Goal: Task Accomplishment & Management: Complete application form

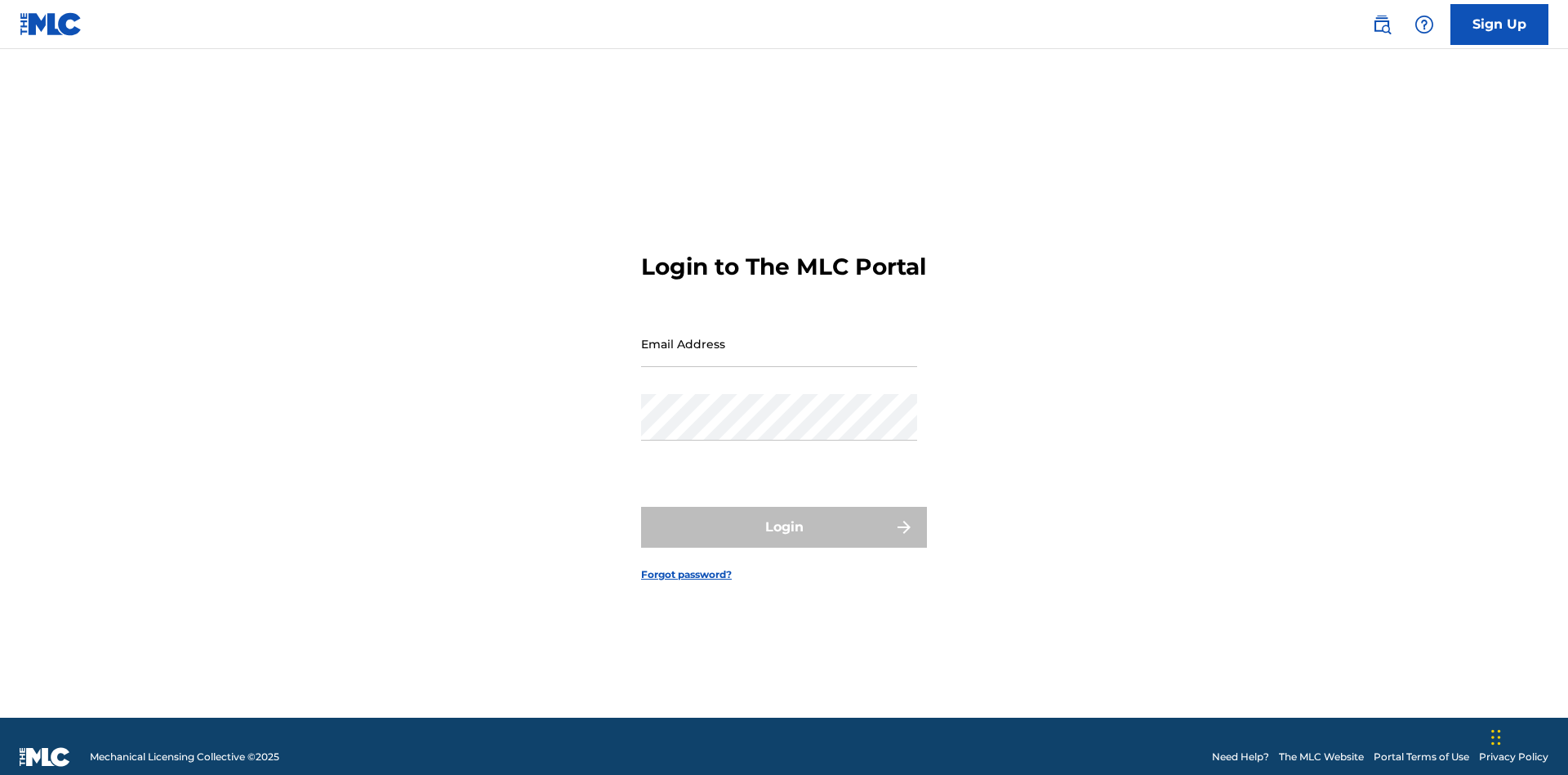
scroll to position [22, 0]
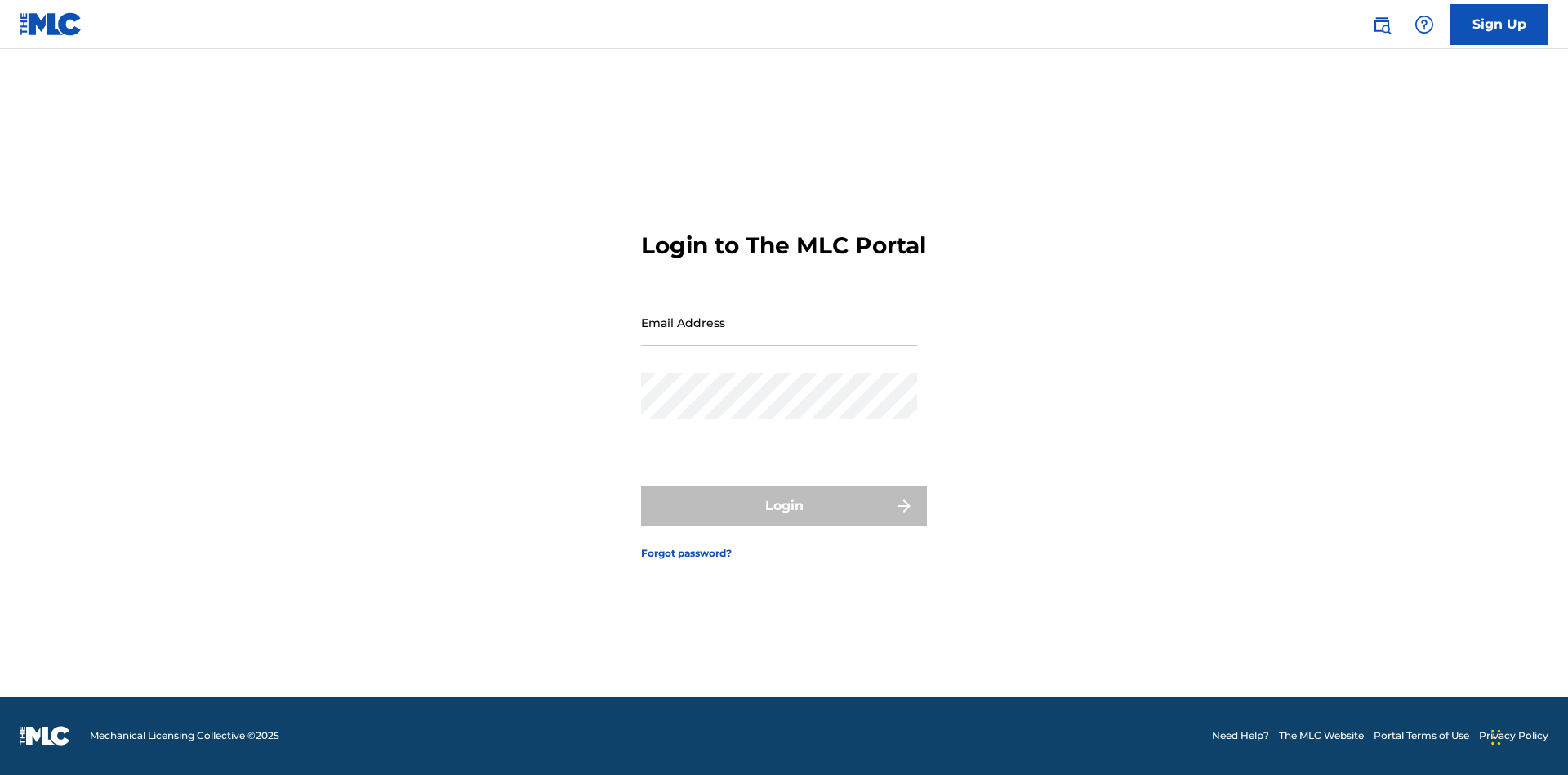
click at [779, 336] on input "Email Address" at bounding box center [778, 323] width 276 height 47
type input "[EMAIL_ADDRESS][DOMAIN_NAME]"
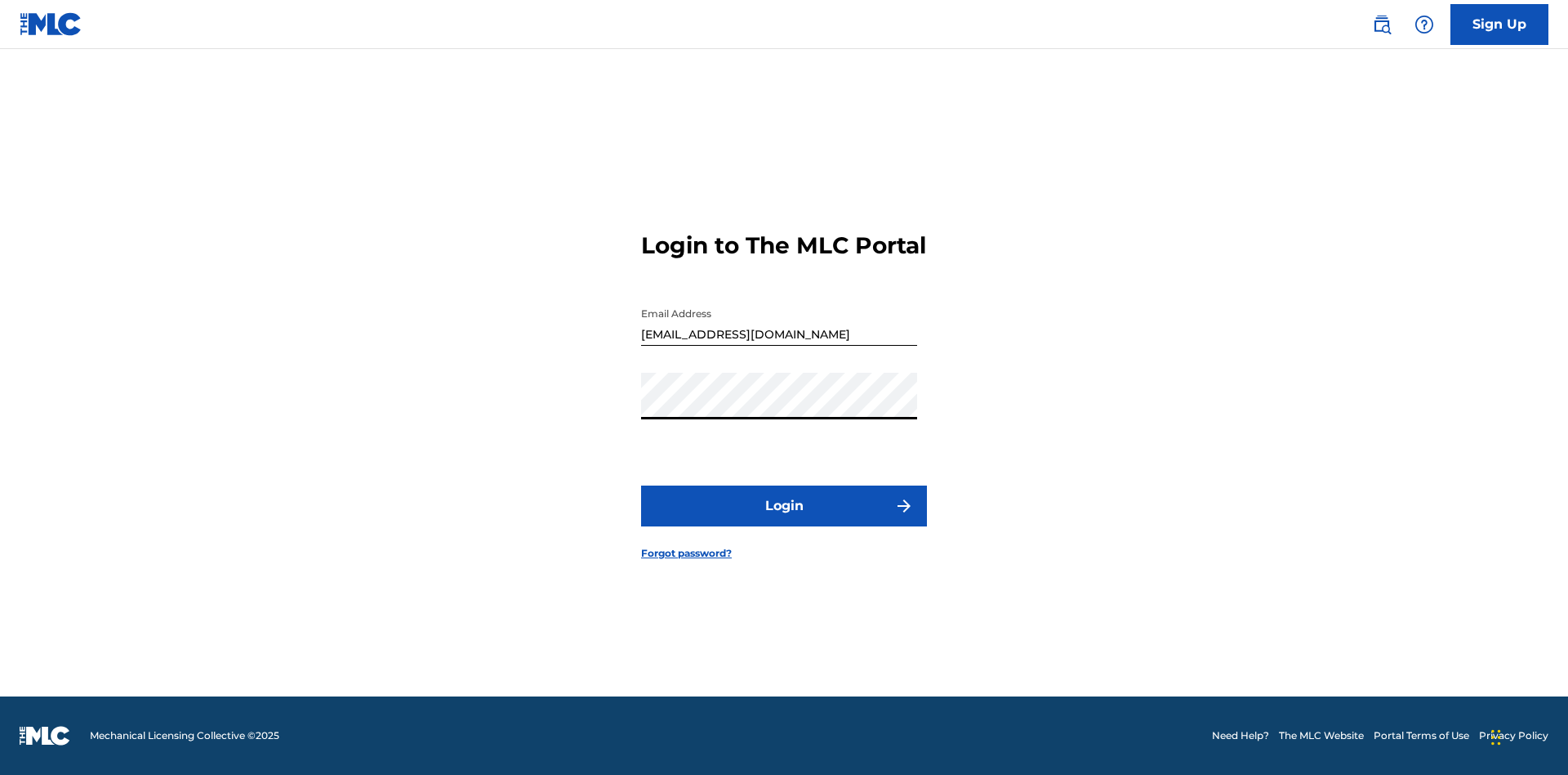
click at [784, 520] on button "Login" at bounding box center [784, 505] width 286 height 40
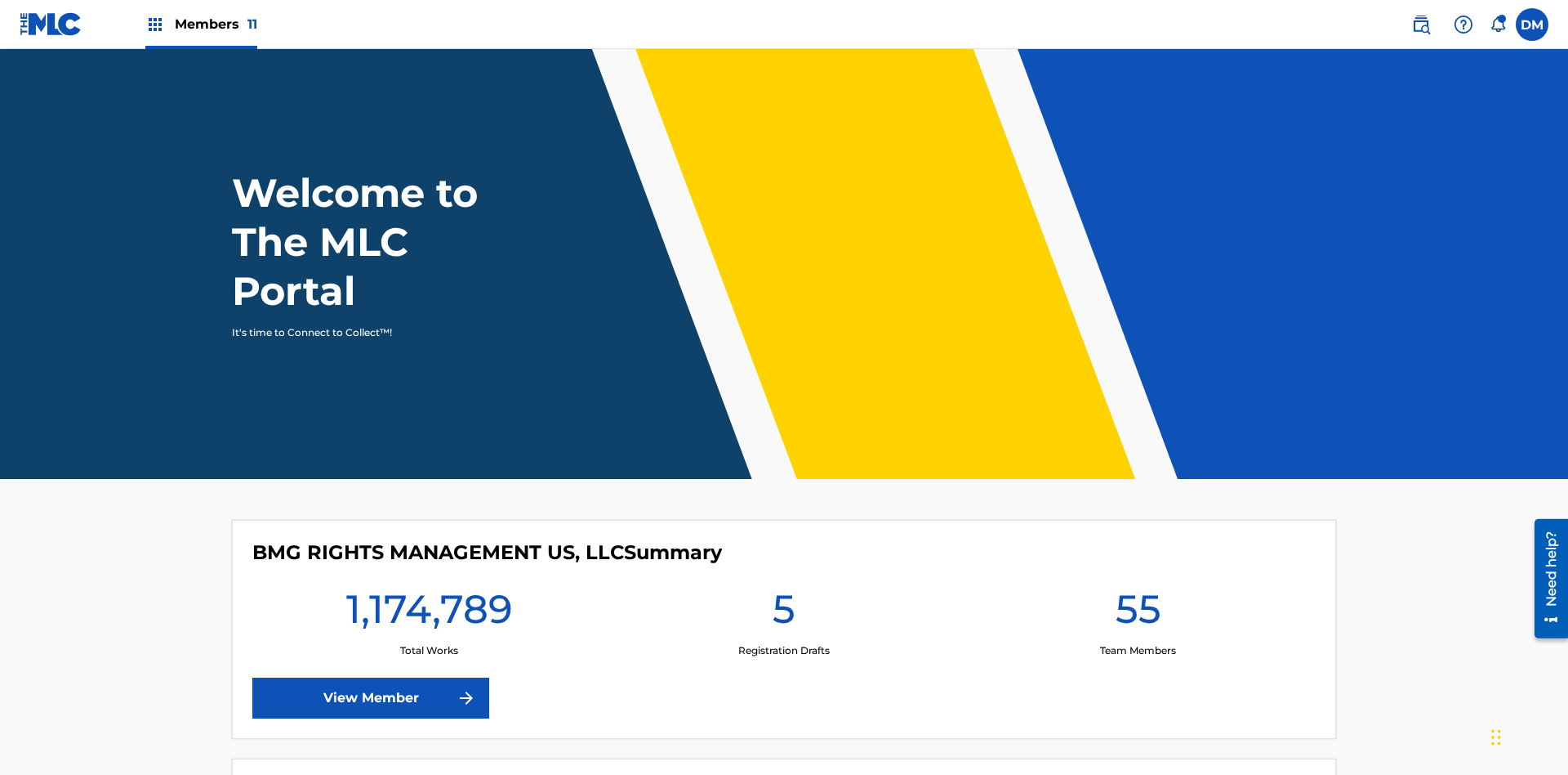
scroll to position [70, 0]
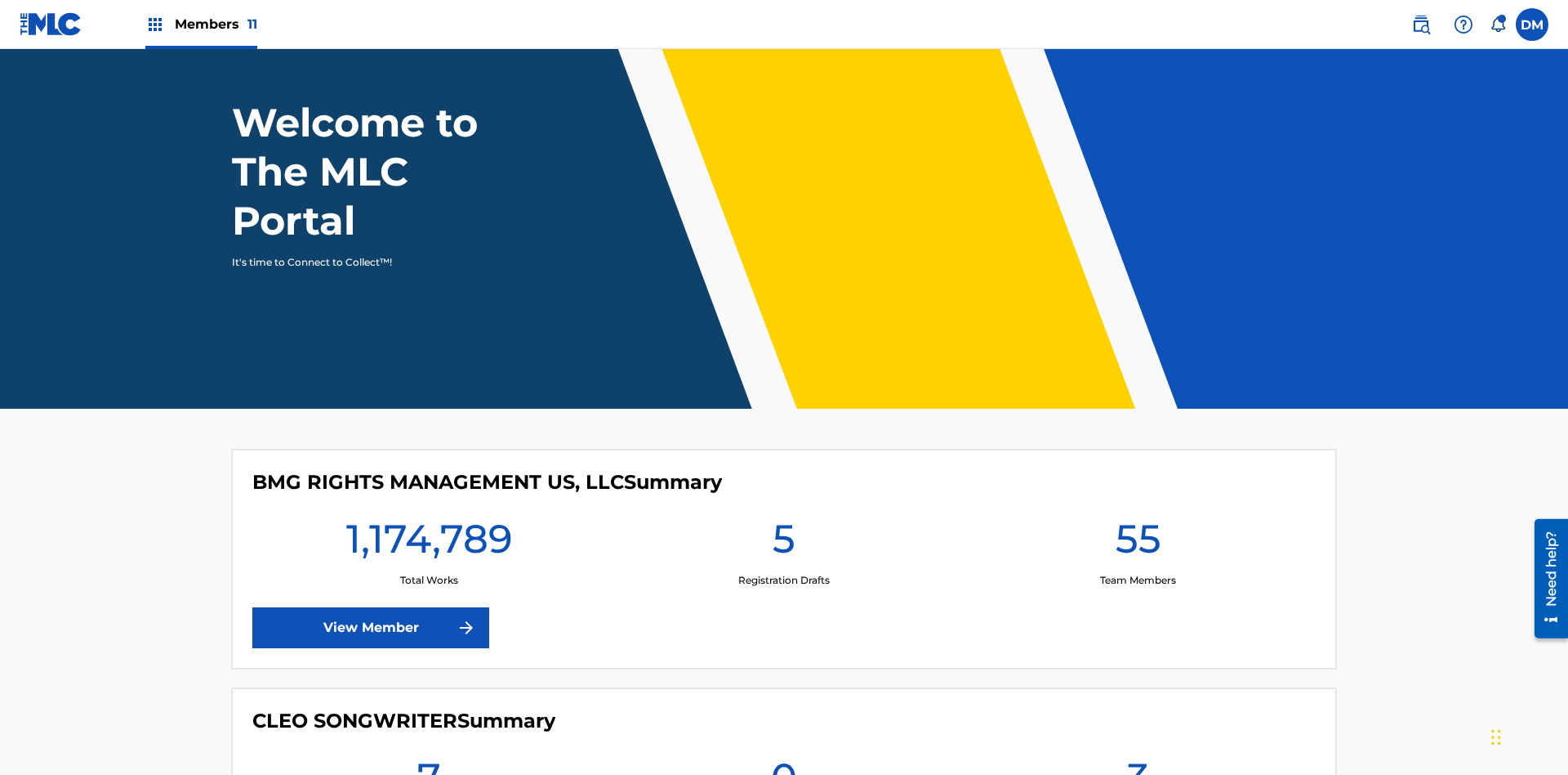
click at [201, 23] on span "Members 11" at bounding box center [216, 23] width 83 height 19
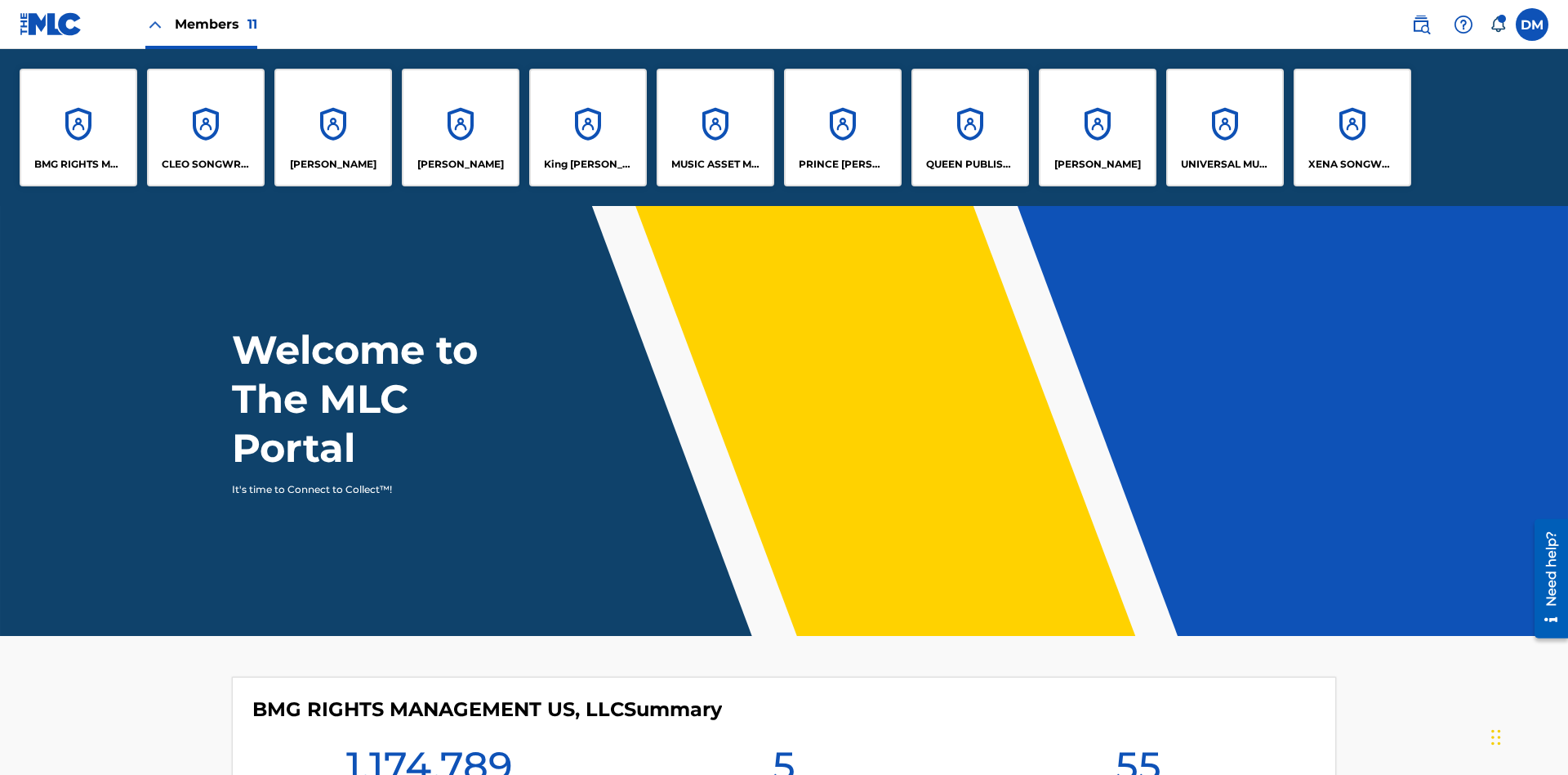
click at [587, 165] on p "King [PERSON_NAME]" at bounding box center [588, 164] width 89 height 14
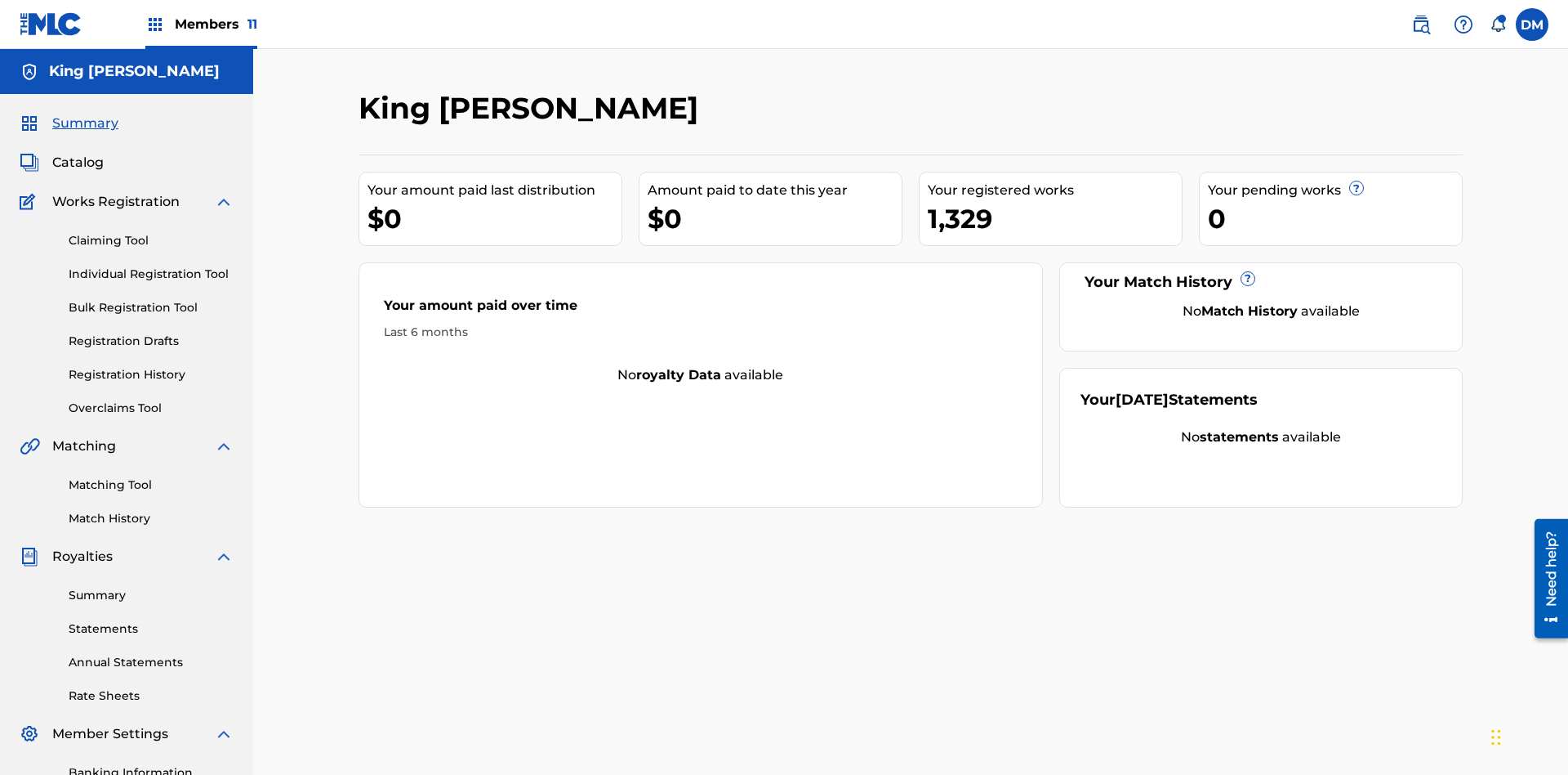
click at [151, 232] on link "Claiming Tool" at bounding box center [151, 240] width 165 height 17
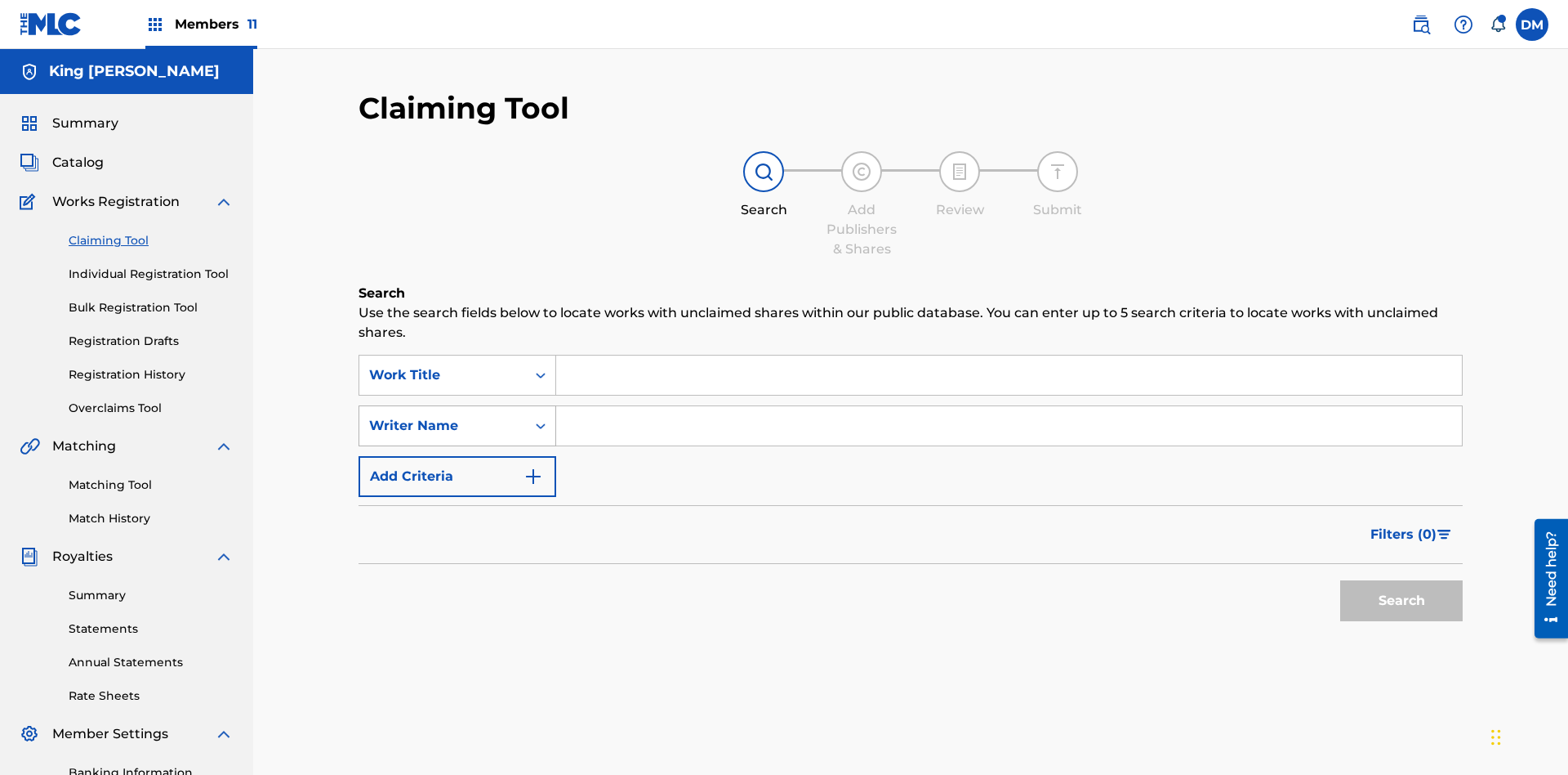
click at [443, 416] on div "Writer Name" at bounding box center [443, 426] width 147 height 20
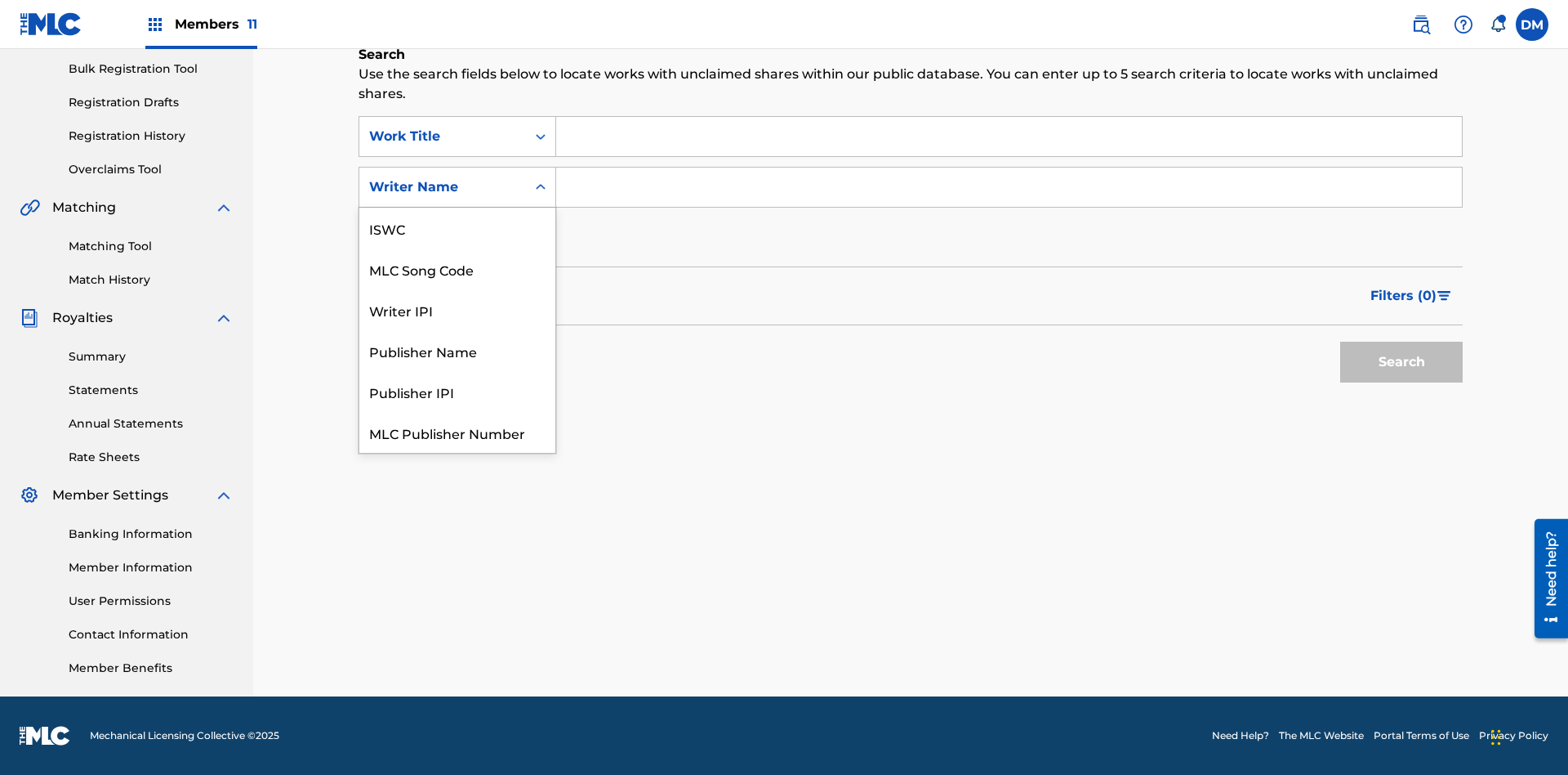
scroll to position [40, 0]
click at [457, 228] on div "MLC Song Code" at bounding box center [457, 227] width 196 height 40
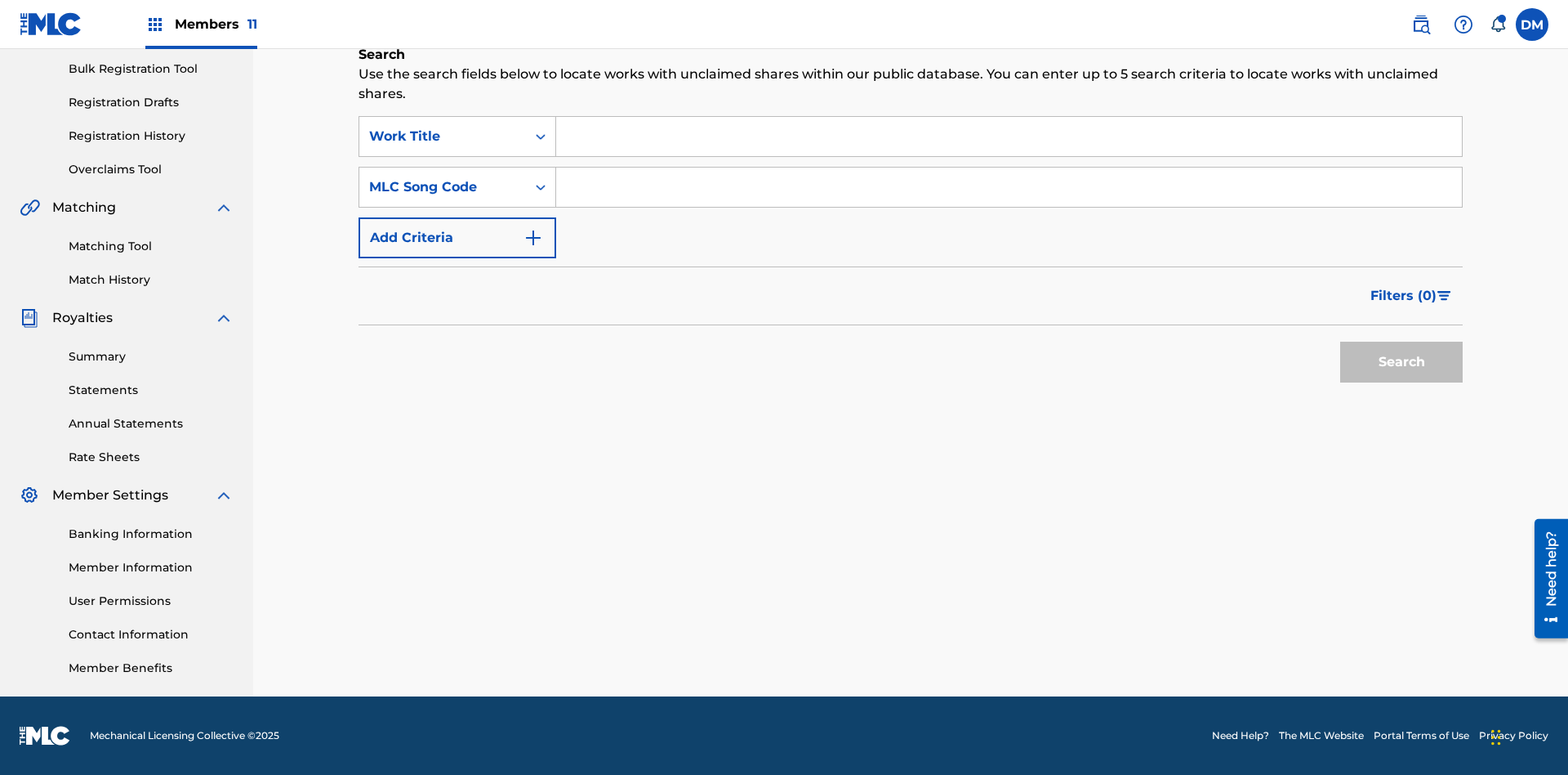
click at [1008, 137] on input "Search Form" at bounding box center [1009, 137] width 906 height 40
type input "NON-OWNED WORK TO CLAIM"
click at [1008, 187] on input "Search Form" at bounding box center [1009, 187] width 906 height 40
type input "RB0ZQR"
click at [1401, 362] on button "Search" at bounding box center [1401, 361] width 122 height 40
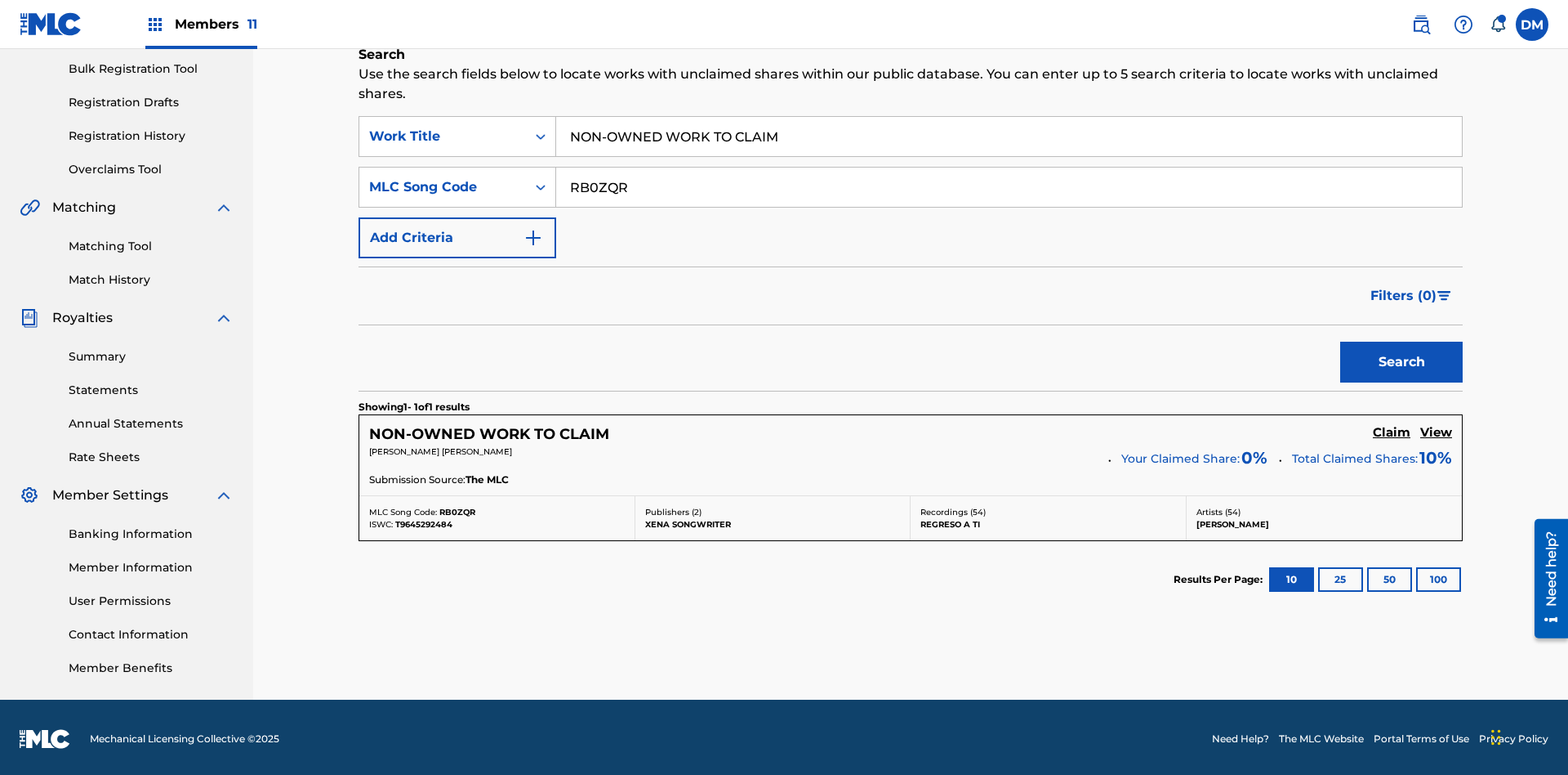
click at [1392, 429] on h5 "Claim" at bounding box center [1392, 432] width 38 height 15
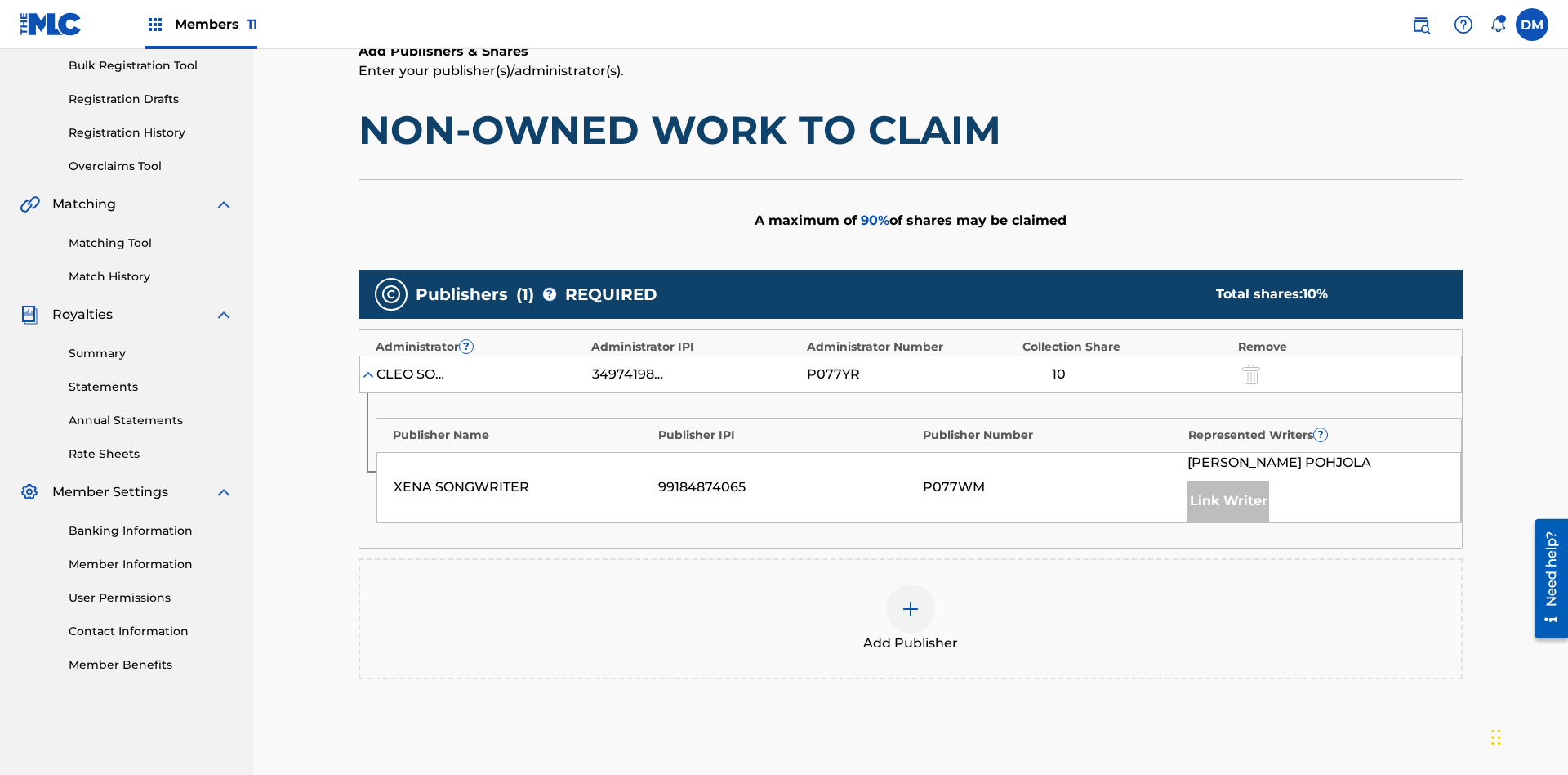
scroll to position [410, 0]
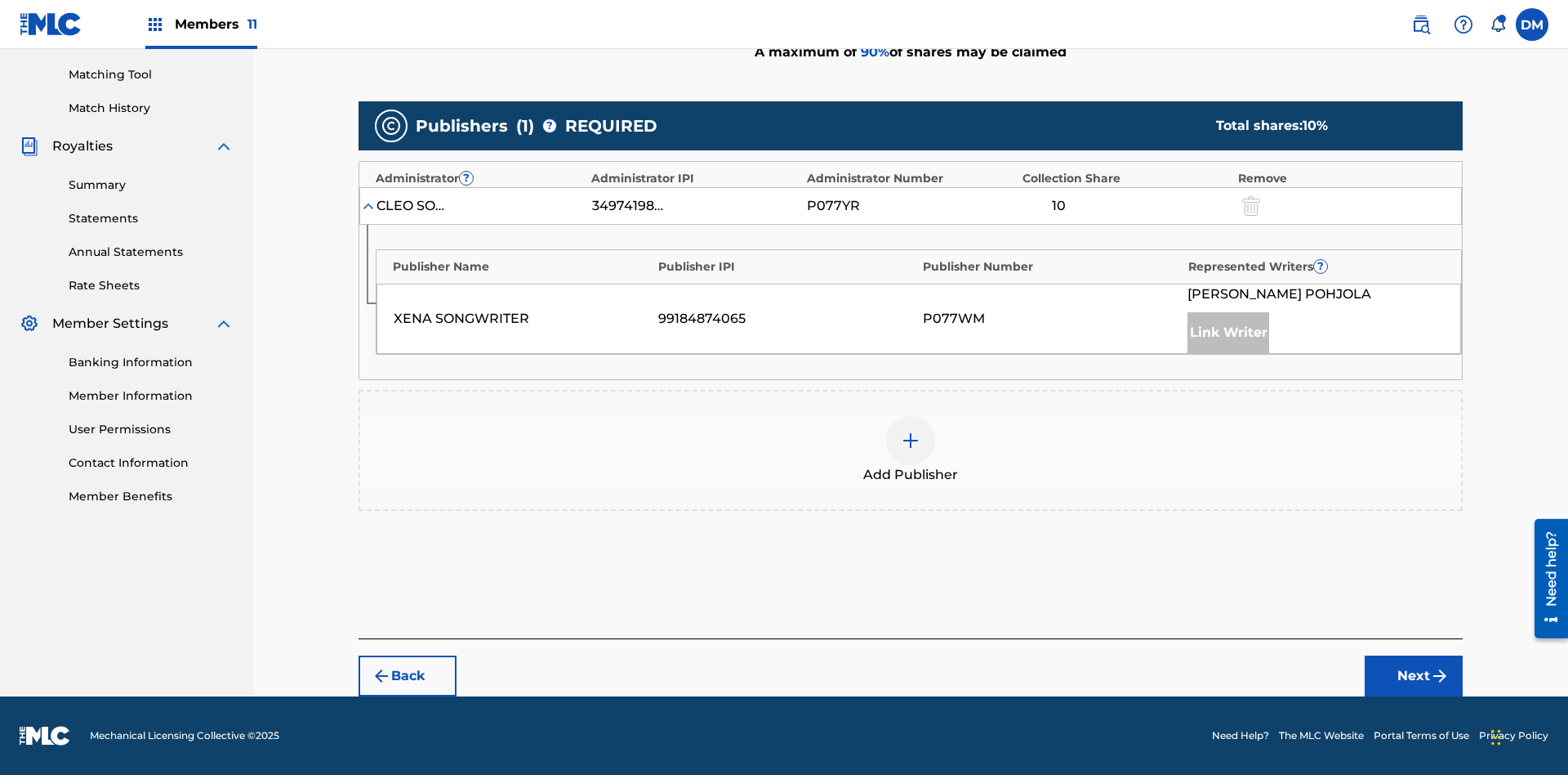
click at [1413, 676] on button "Next" at bounding box center [1413, 675] width 98 height 40
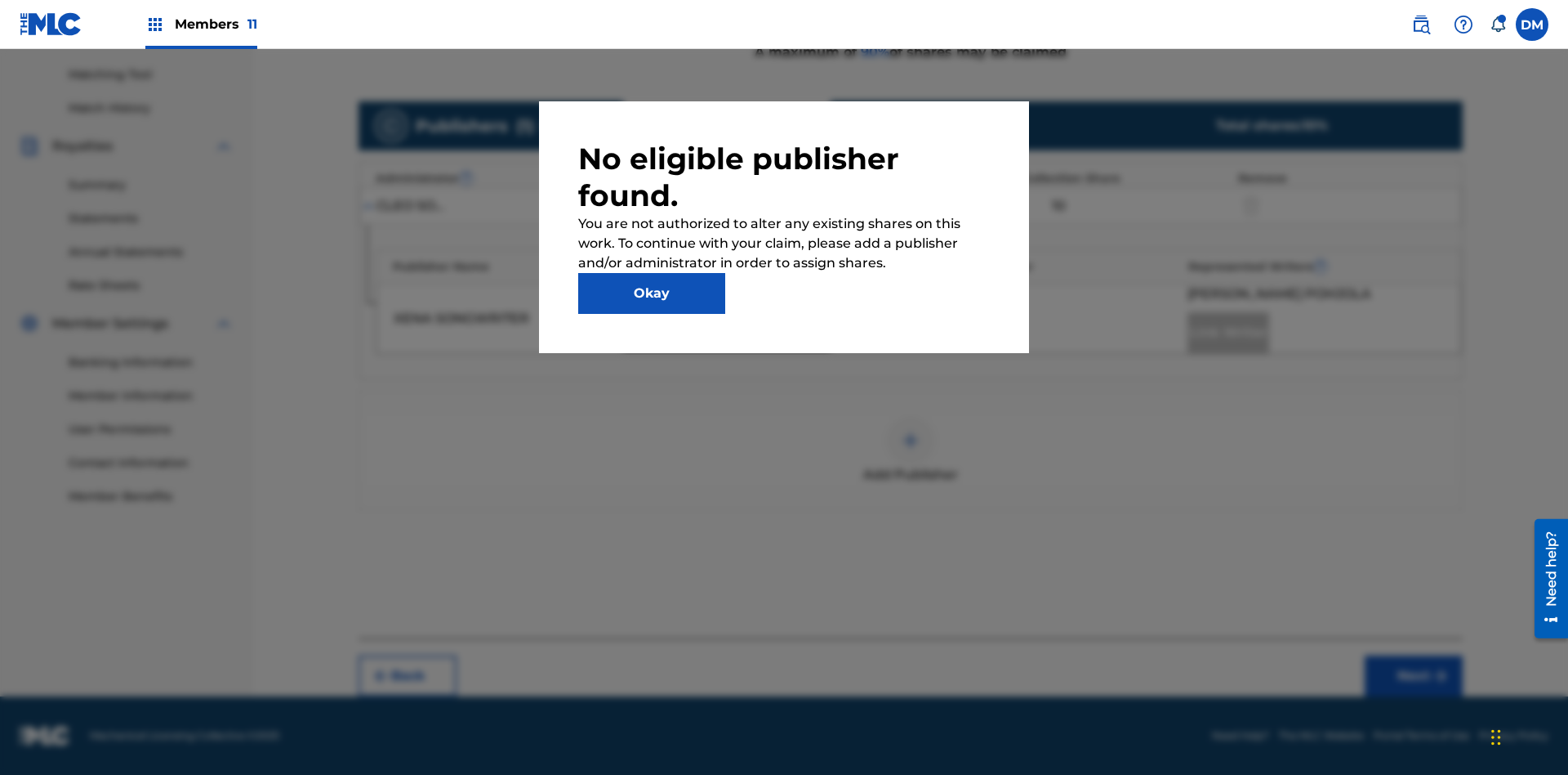
click at [651, 293] on button "Okay" at bounding box center [651, 293] width 147 height 40
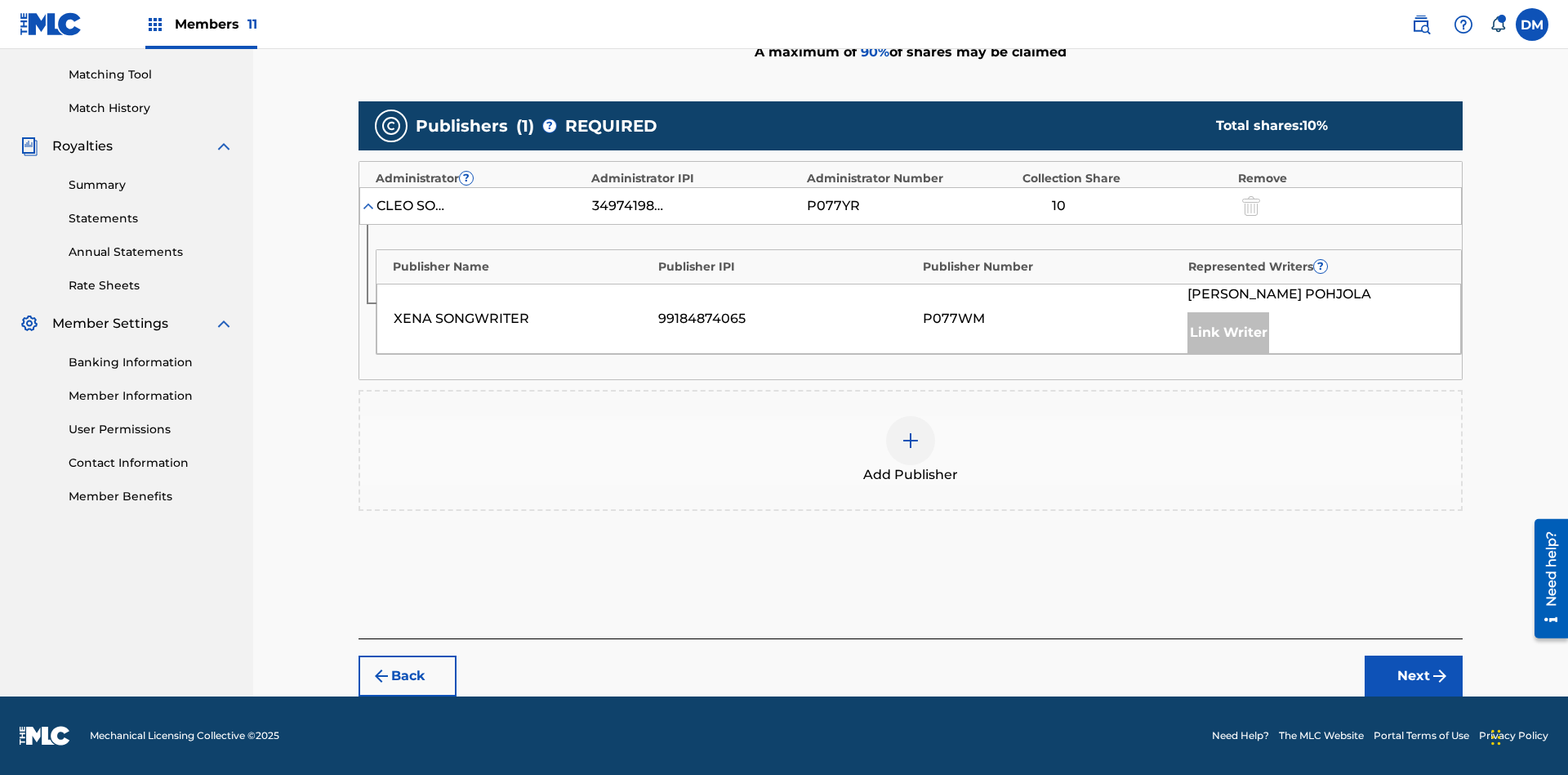
click at [910, 441] on img at bounding box center [910, 441] width 20 height 20
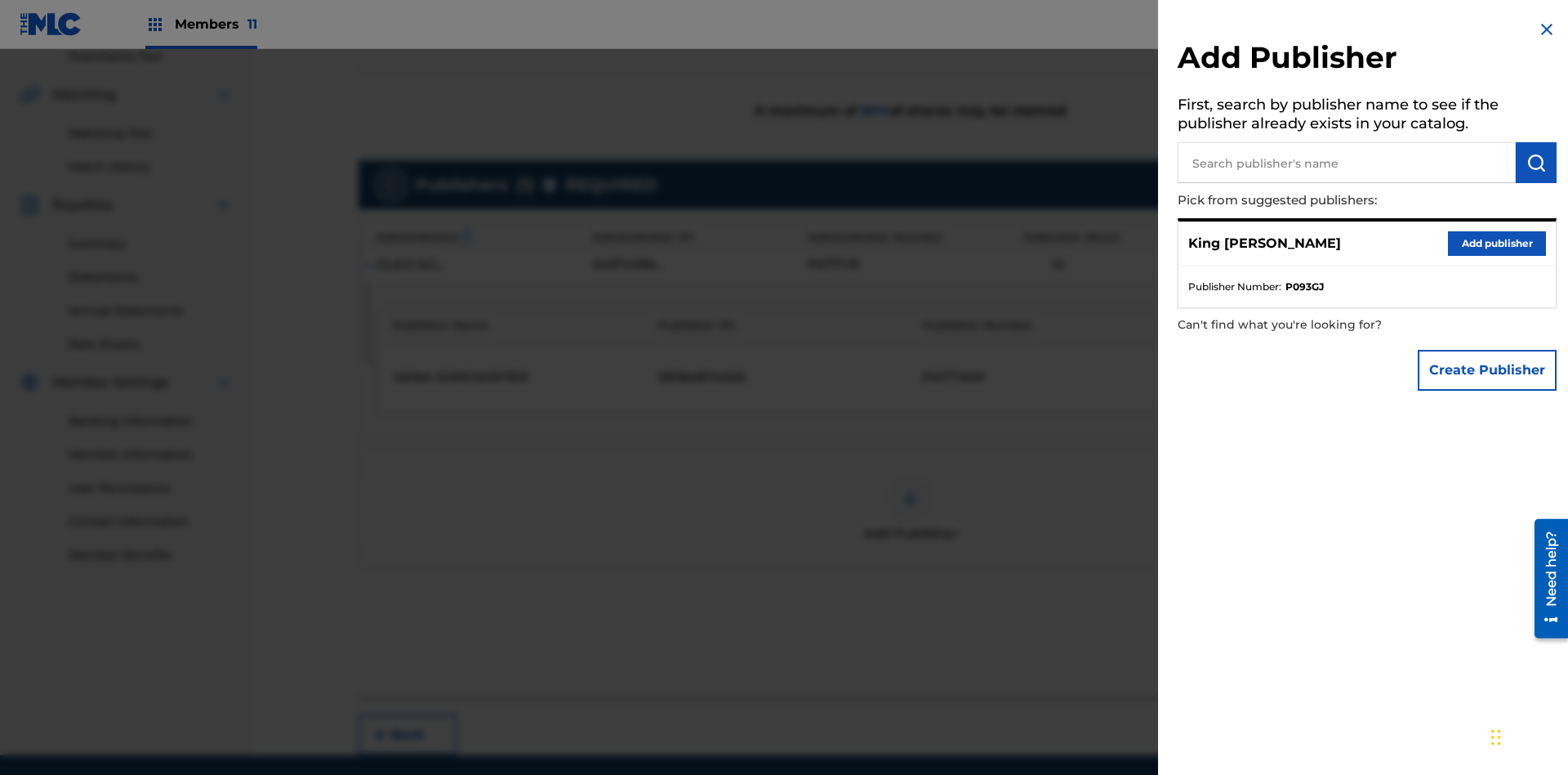
click at [1347, 163] on input "text" at bounding box center [1346, 162] width 338 height 40
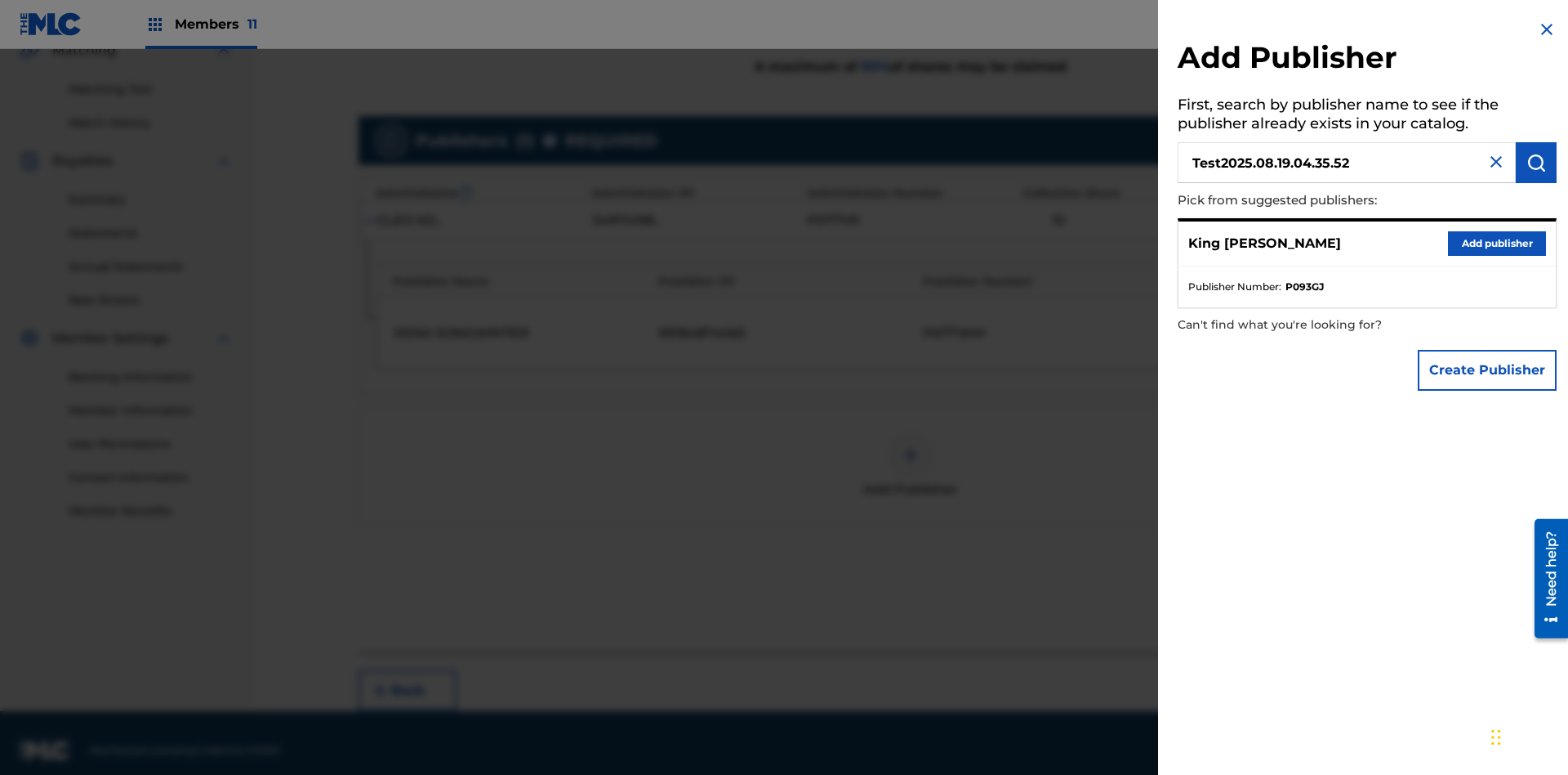
type input "Test2025.08.19.04.35.52"
click at [1536, 163] on img "submit" at bounding box center [1536, 163] width 20 height 20
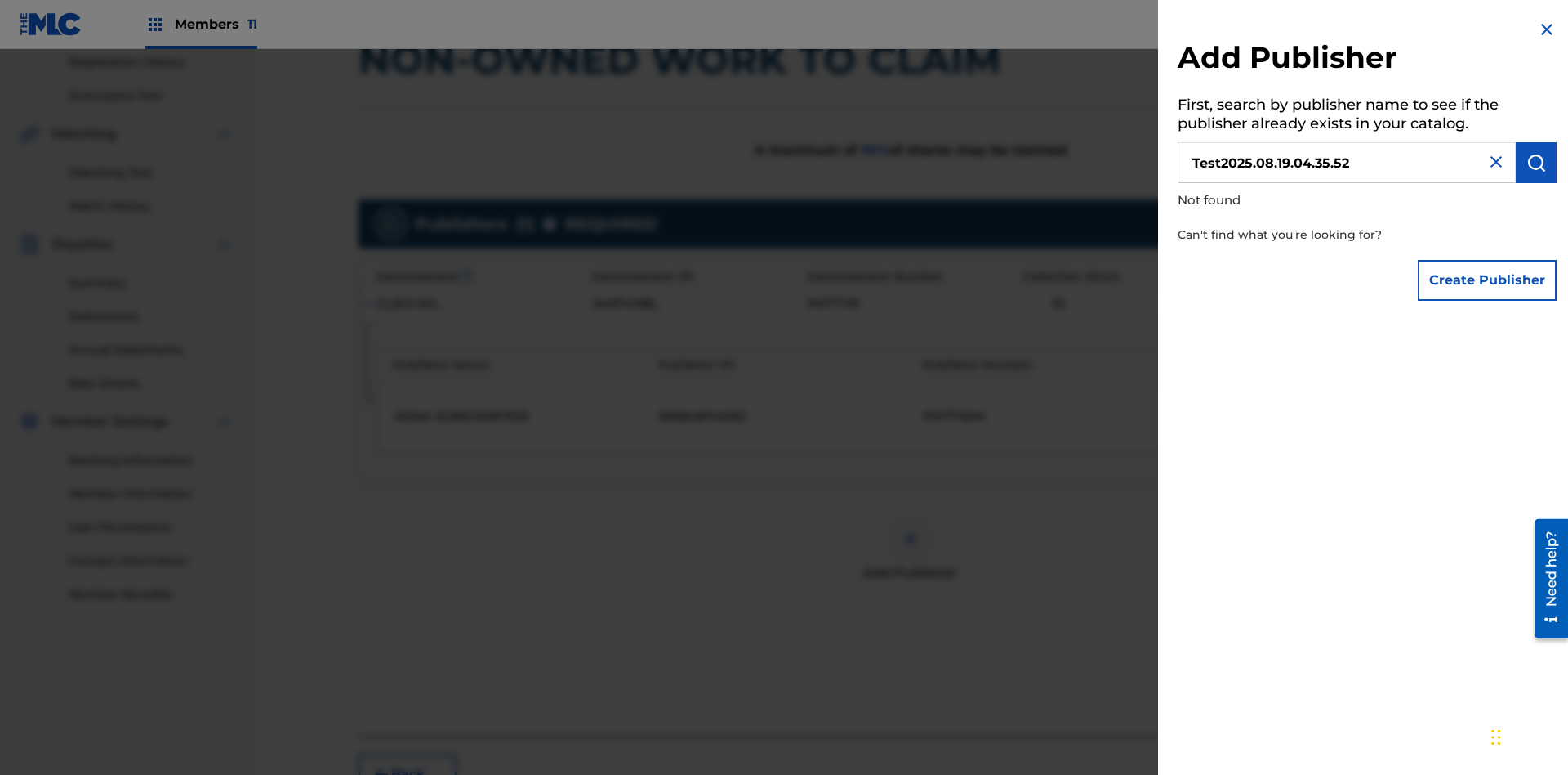
click at [1488, 280] on button "Create Publisher" at bounding box center [1487, 280] width 138 height 40
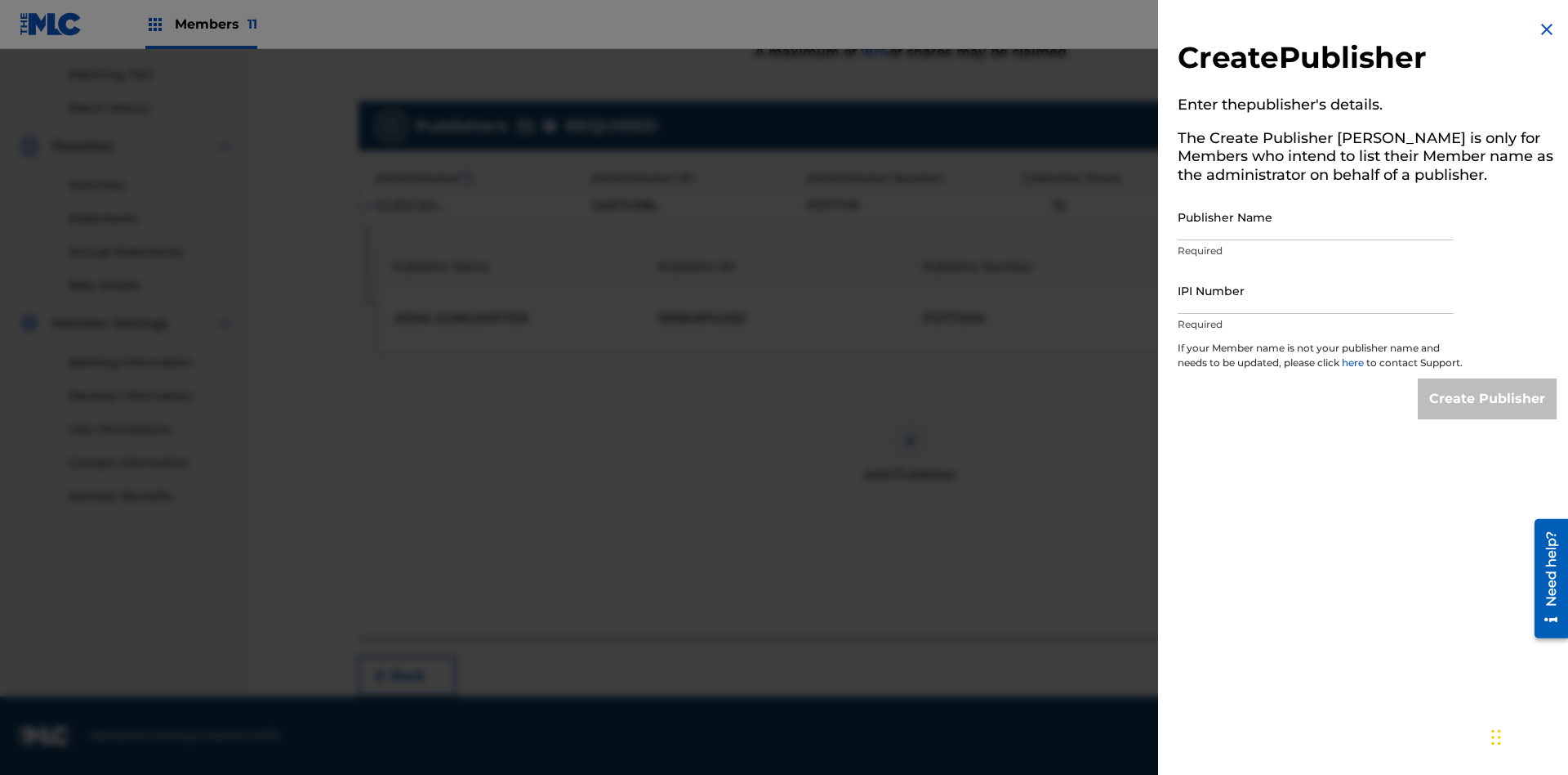
click at [1316, 217] on input "Publisher Name" at bounding box center [1315, 217] width 276 height 47
type input "Test2025.08.19.04.35.57"
click at [1316, 290] on input "IPI Number" at bounding box center [1315, 290] width 276 height 47
type input "00595839777"
click at [1488, 414] on input "Create Publisher" at bounding box center [1487, 398] width 138 height 40
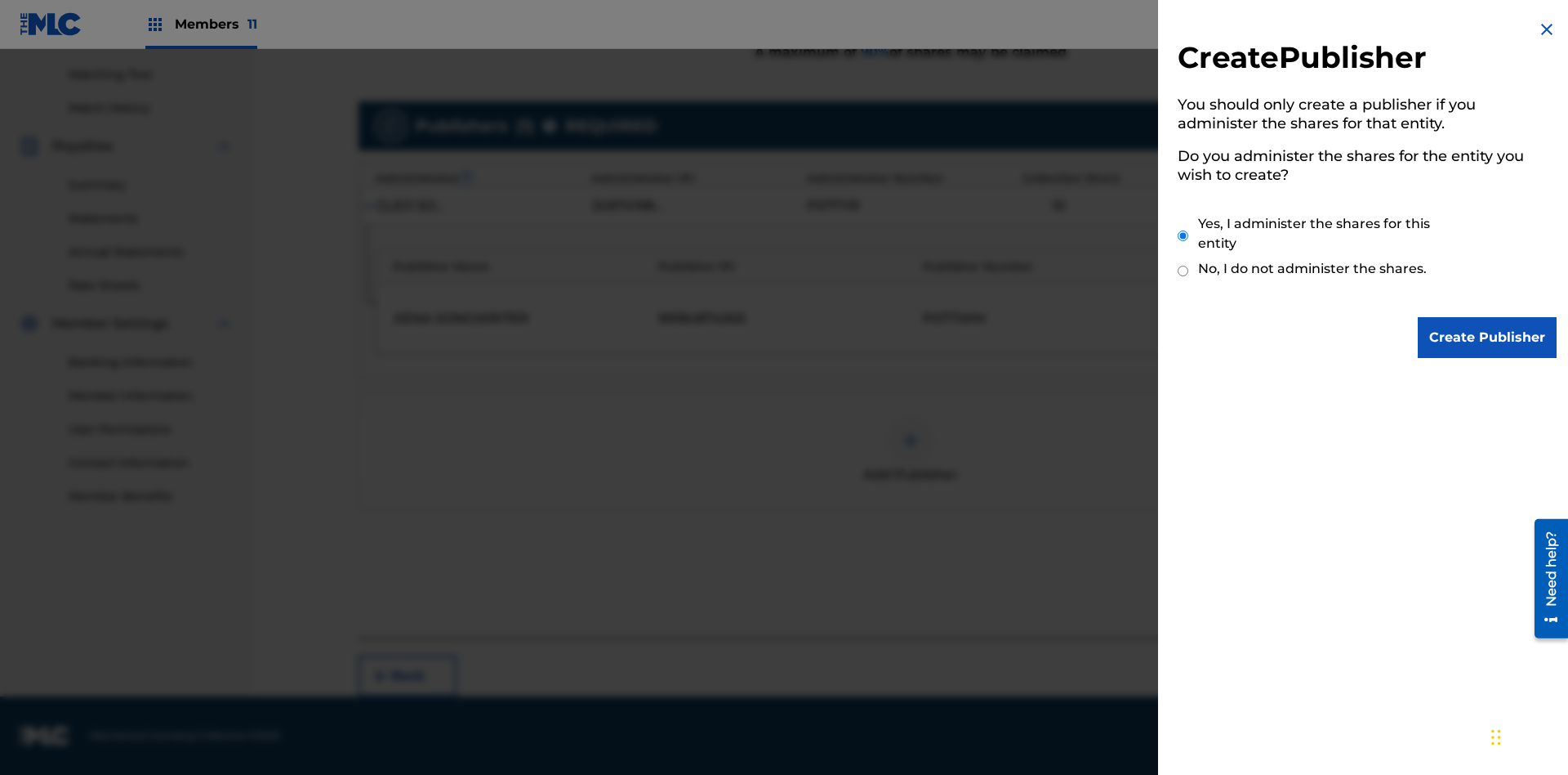
click at [1183, 236] on input "Yes, I administer the shares for this entity" at bounding box center [1183, 236] width 11 height 35
click at [1488, 337] on input "Create Publisher" at bounding box center [1487, 337] width 138 height 40
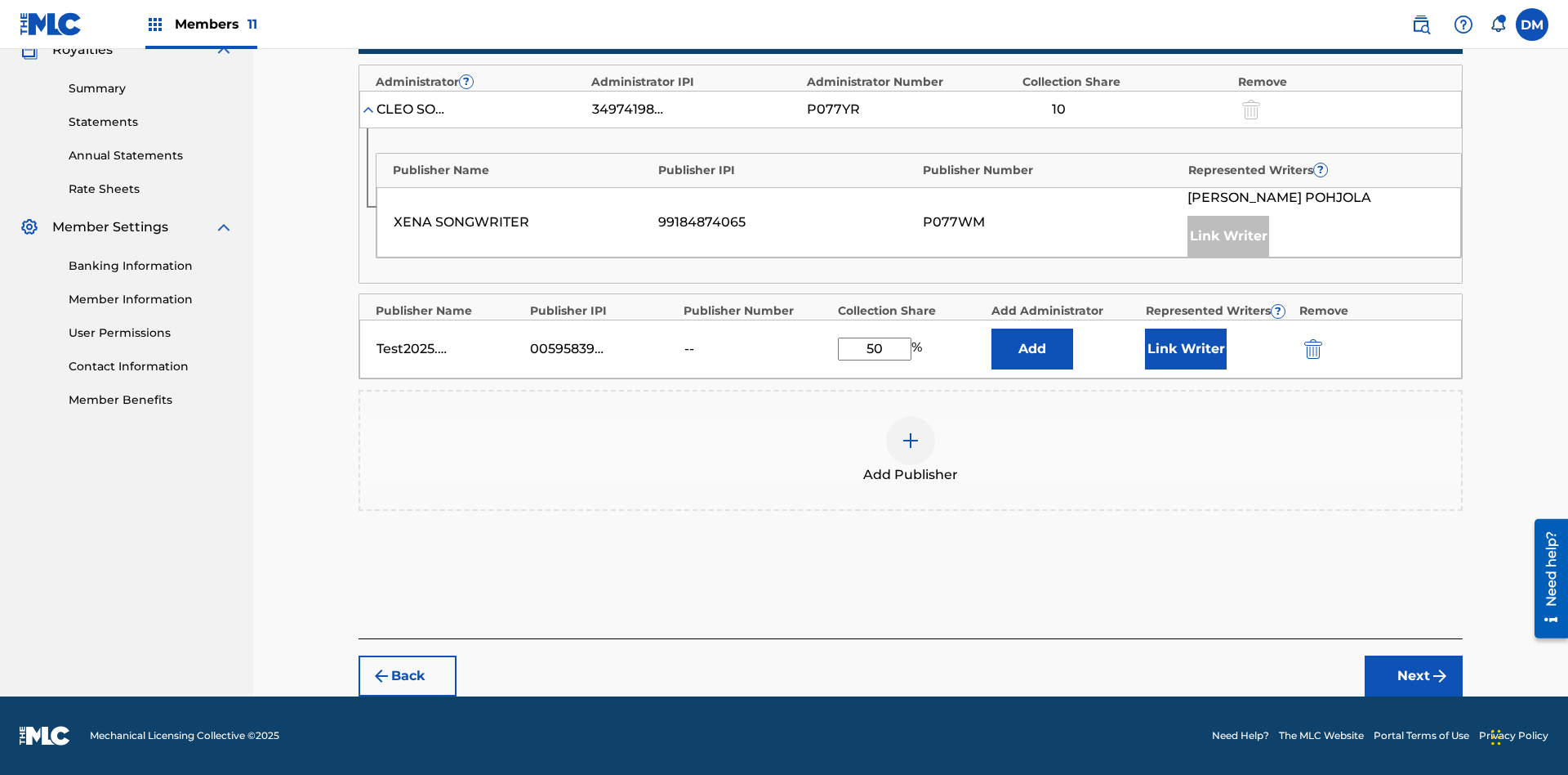
scroll to position [506, 0]
type input "50"
click at [1186, 349] on button "Link Writer" at bounding box center [1185, 348] width 82 height 40
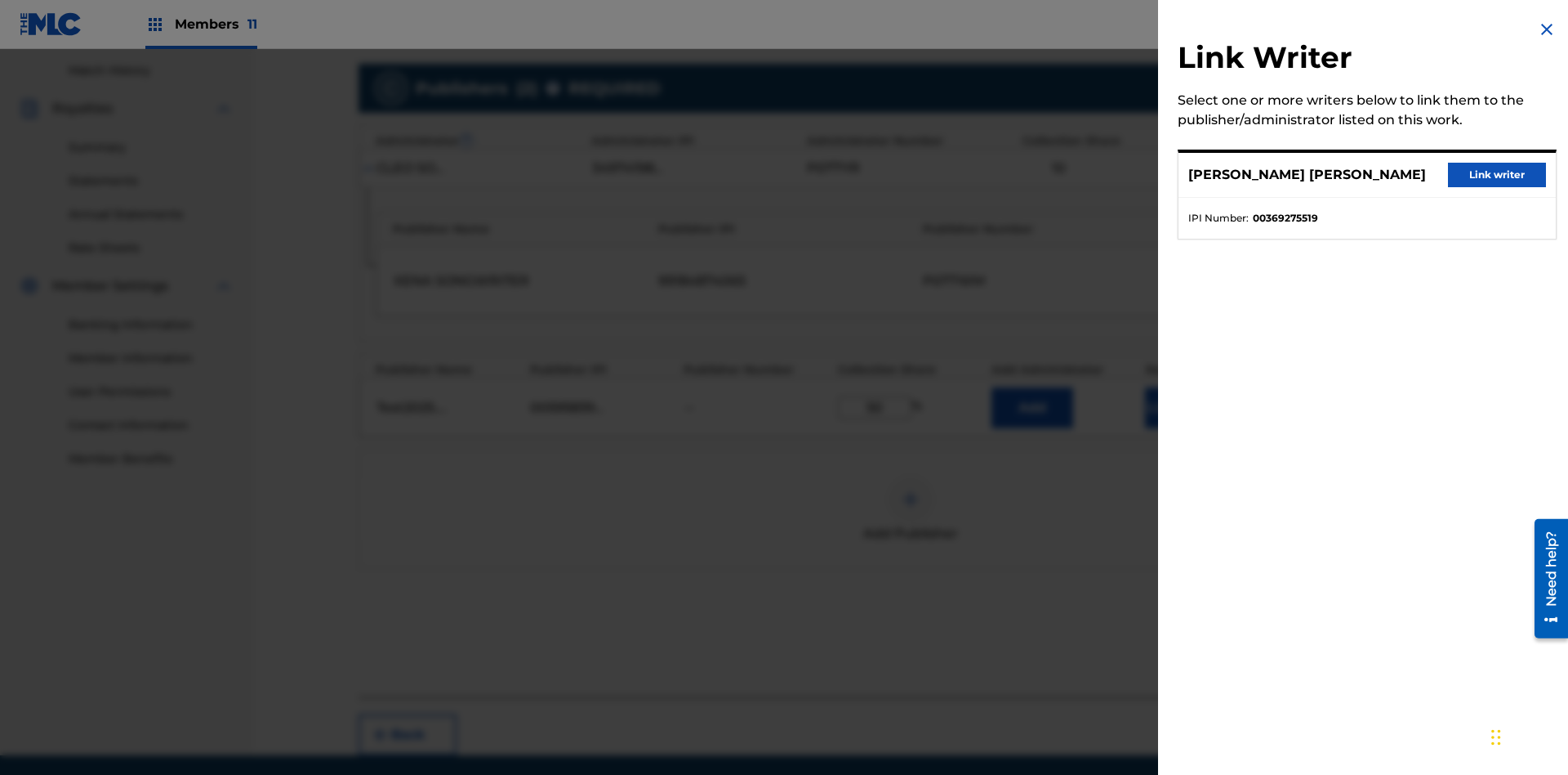
click at [1497, 174] on button "Link writer" at bounding box center [1496, 174] width 98 height 24
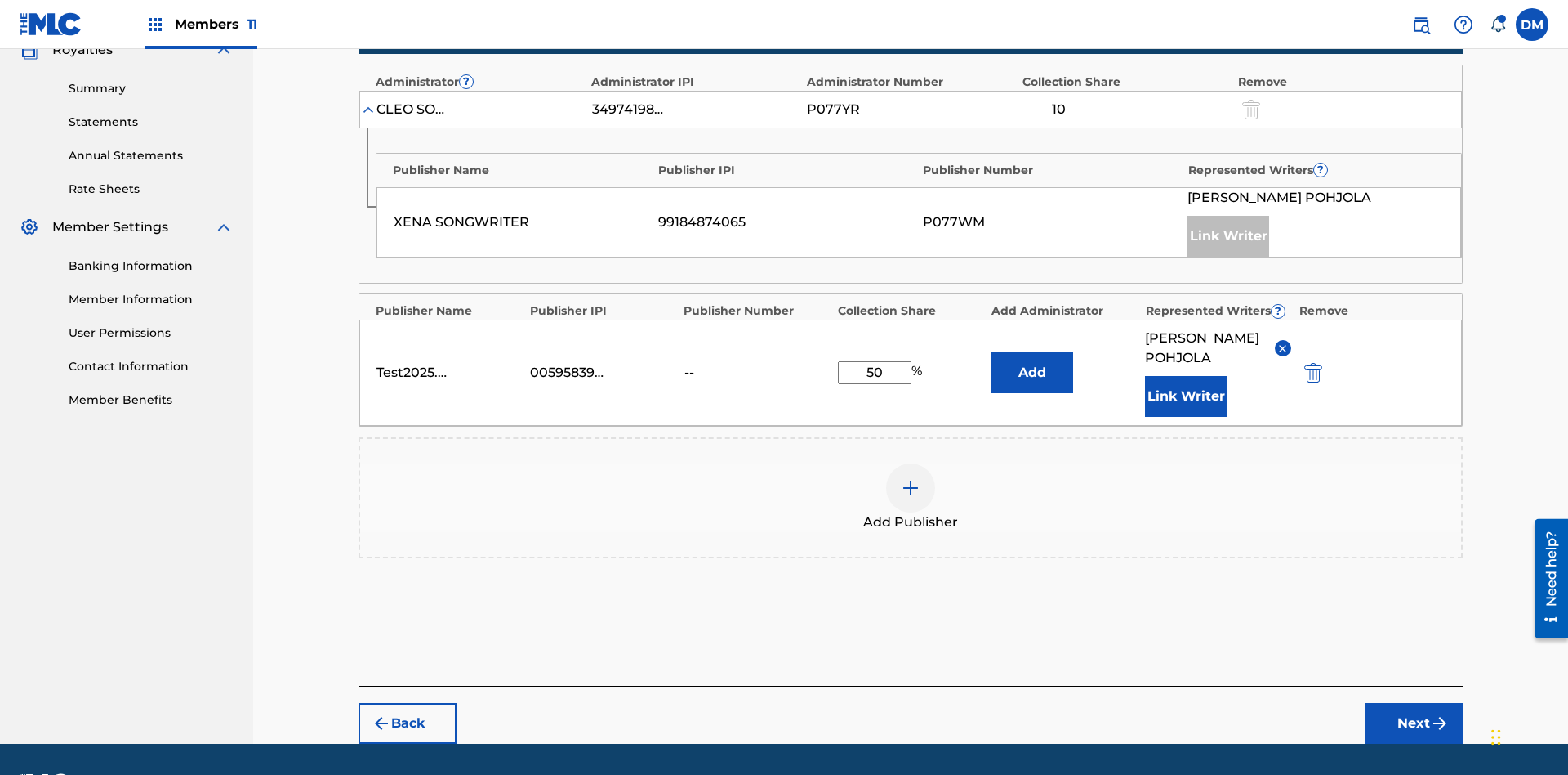
click at [1186, 376] on button "Link Writer" at bounding box center [1185, 396] width 82 height 40
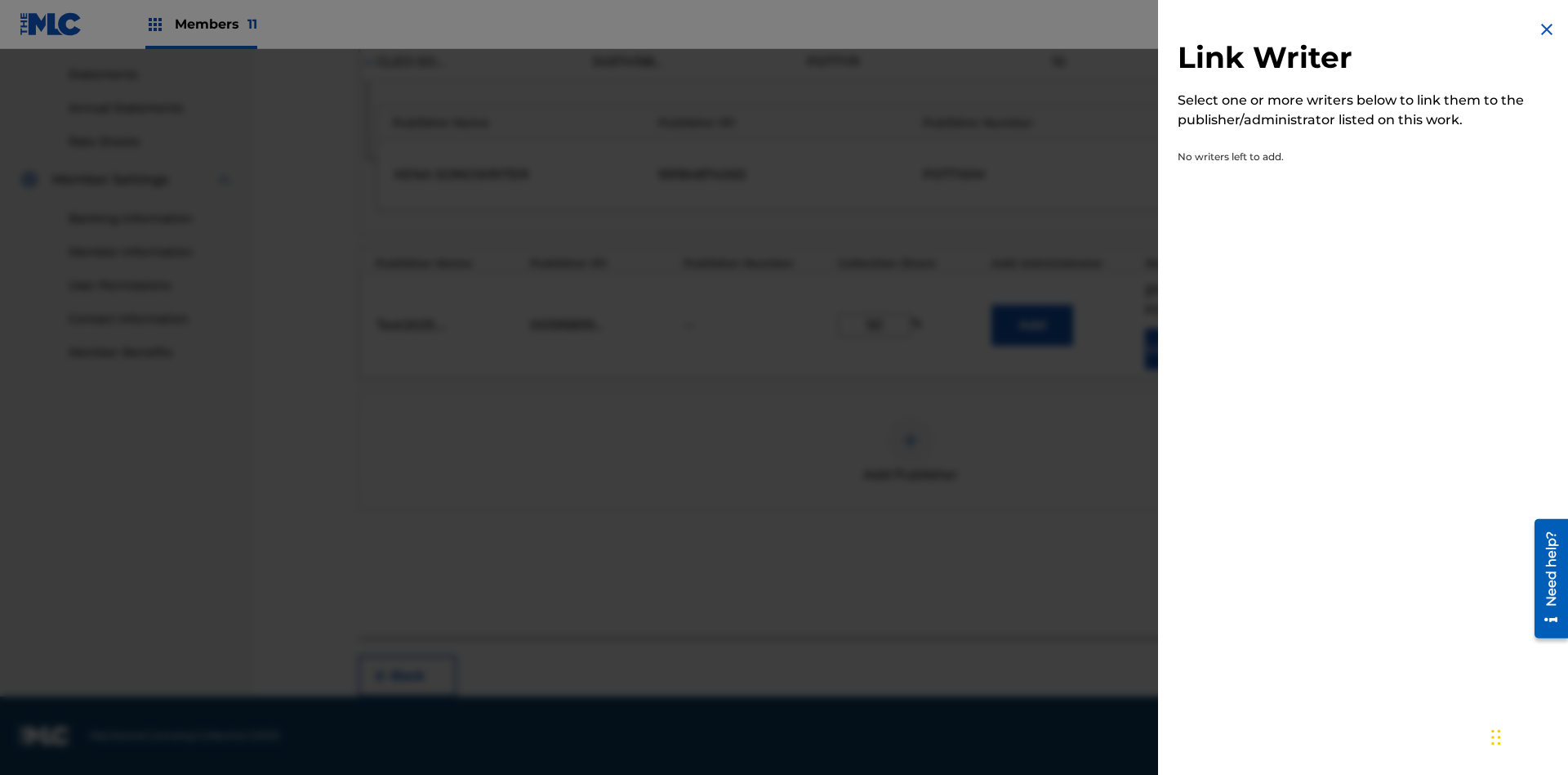
click at [1546, 30] on img at bounding box center [1546, 30] width 20 height 20
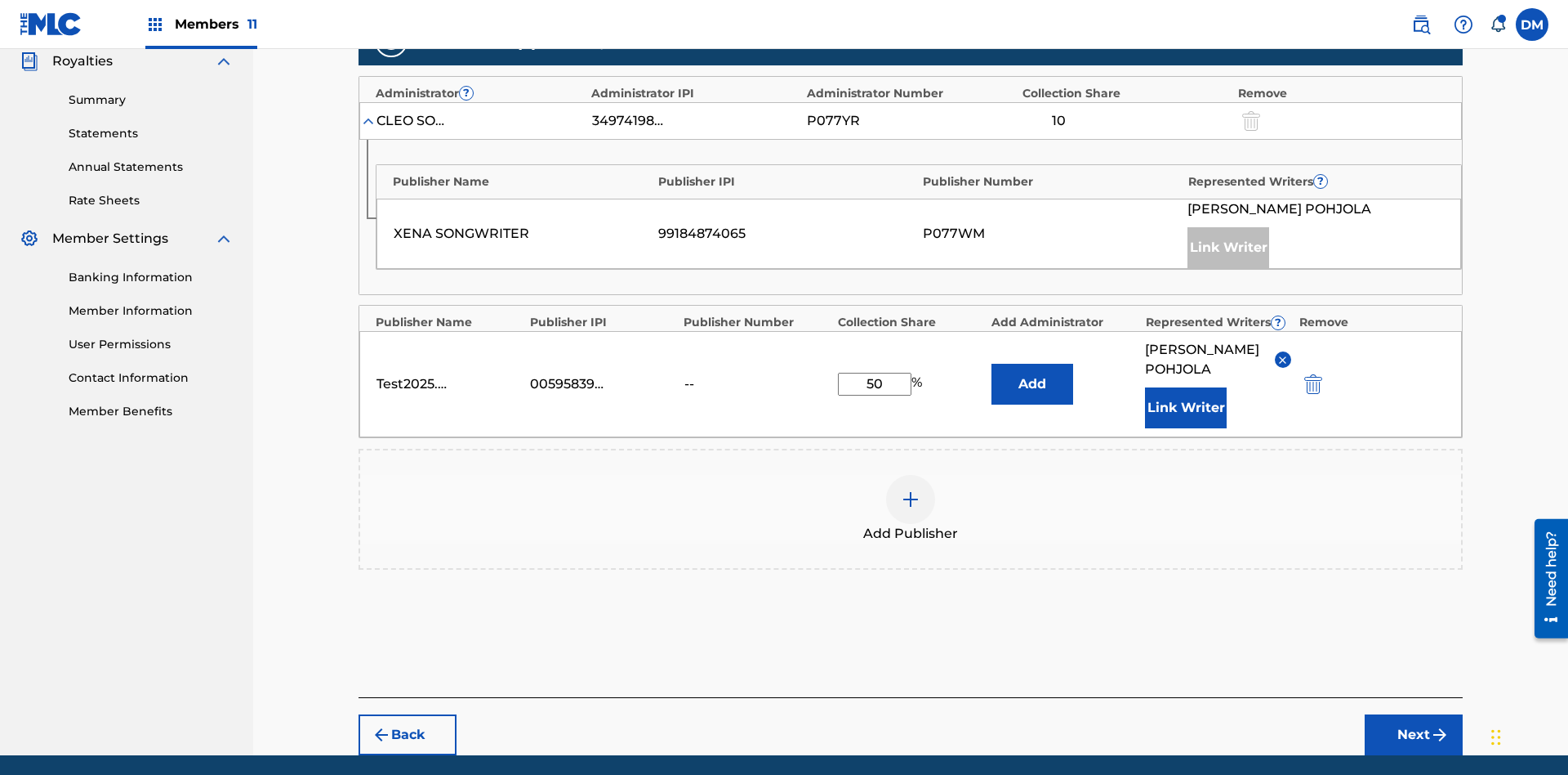
scroll to position [574, 0]
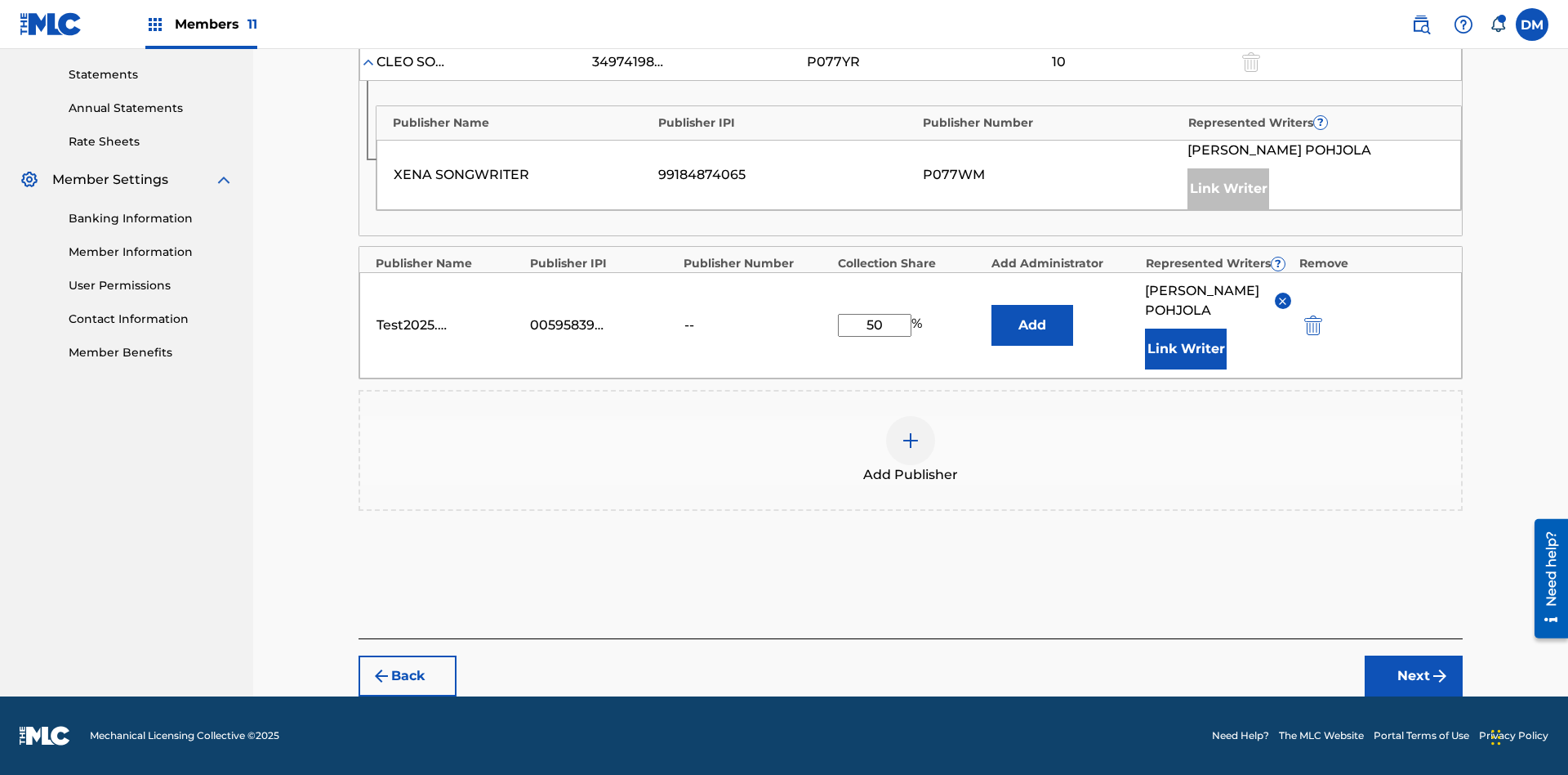
click at [1032, 316] on button "Add" at bounding box center [1032, 325] width 82 height 40
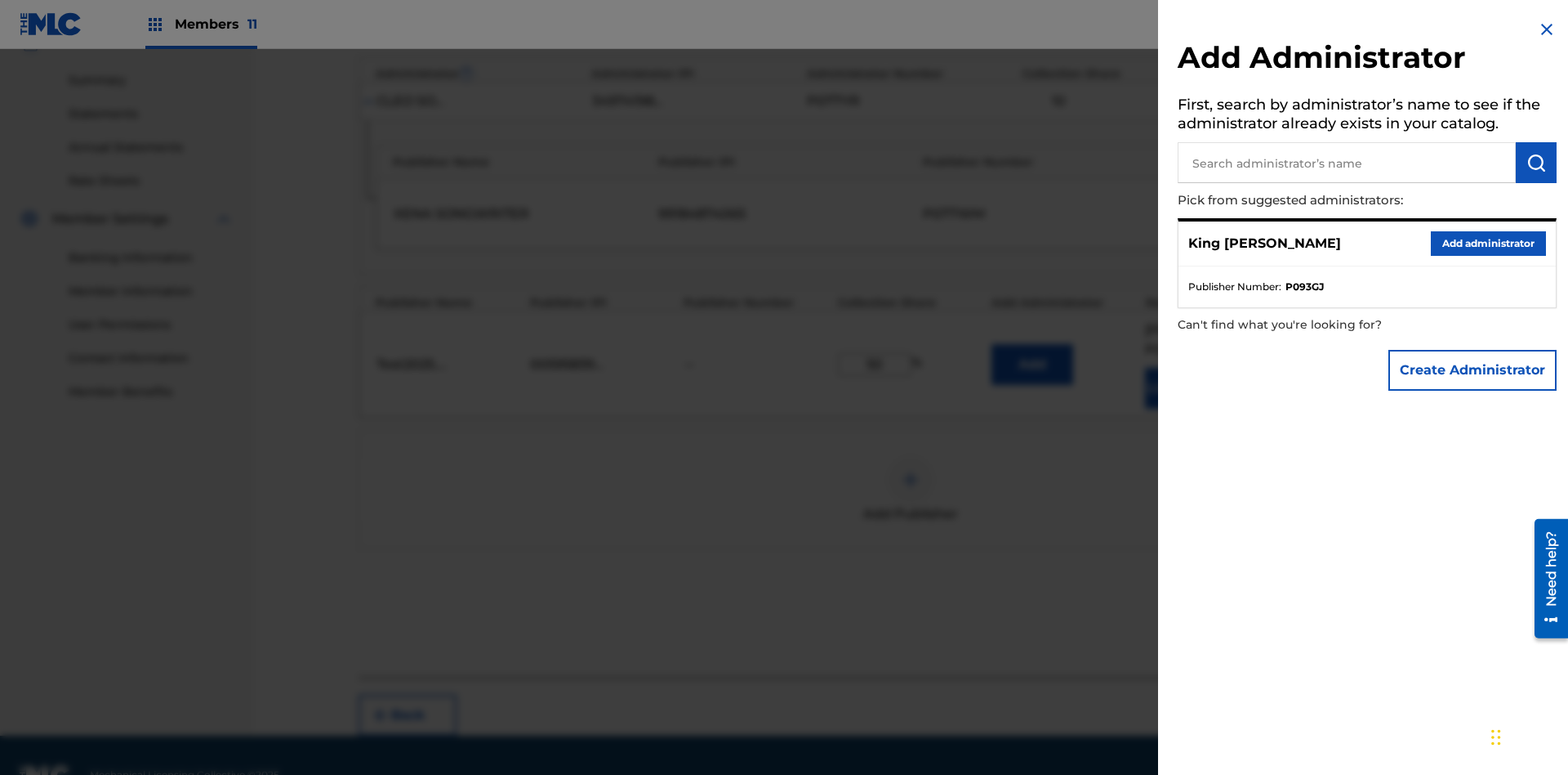
click at [1347, 163] on input "text" at bounding box center [1346, 162] width 338 height 40
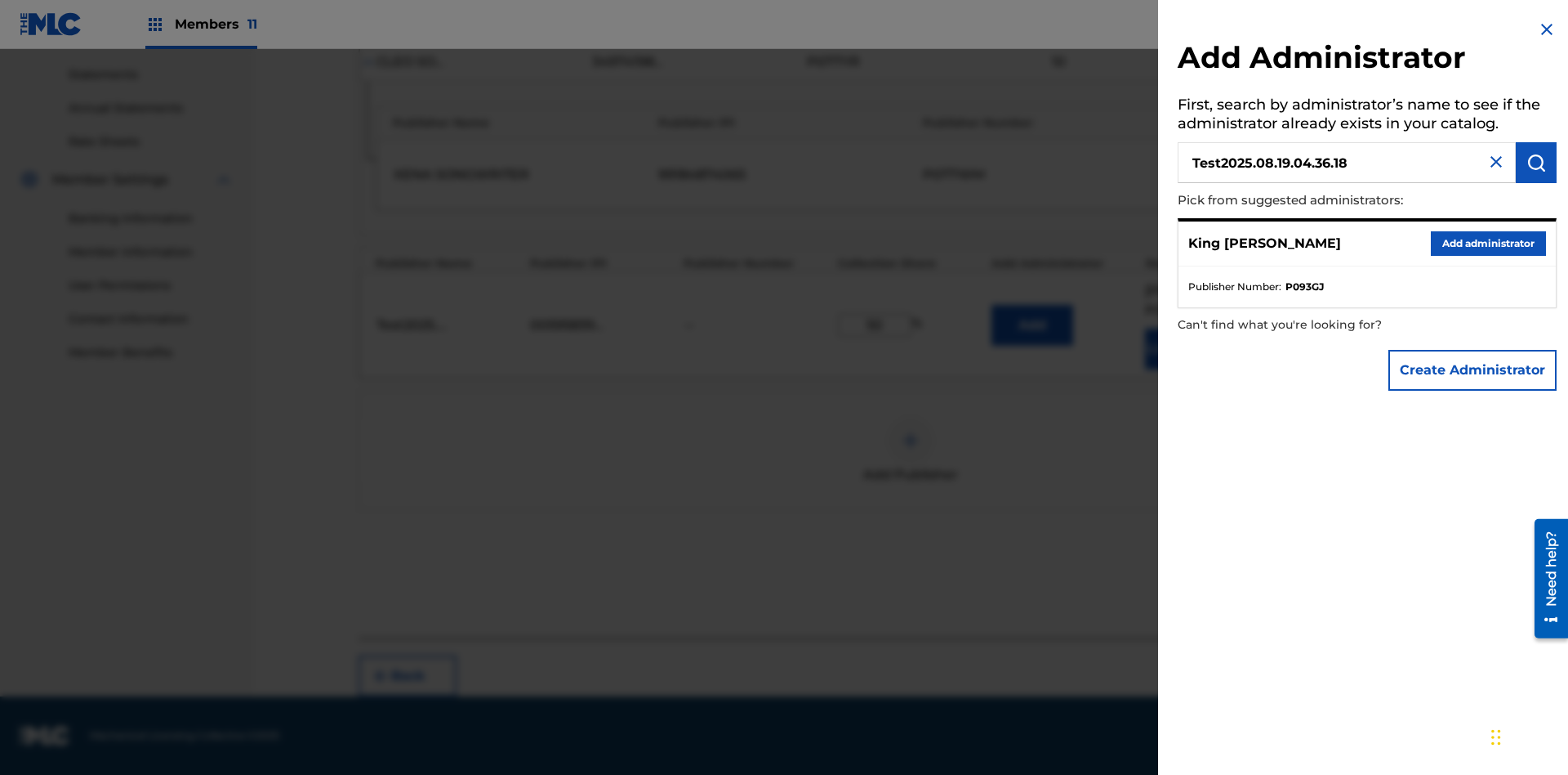
type input "Test2025.08.19.04.36.18"
click at [1536, 163] on img "submit" at bounding box center [1536, 163] width 20 height 20
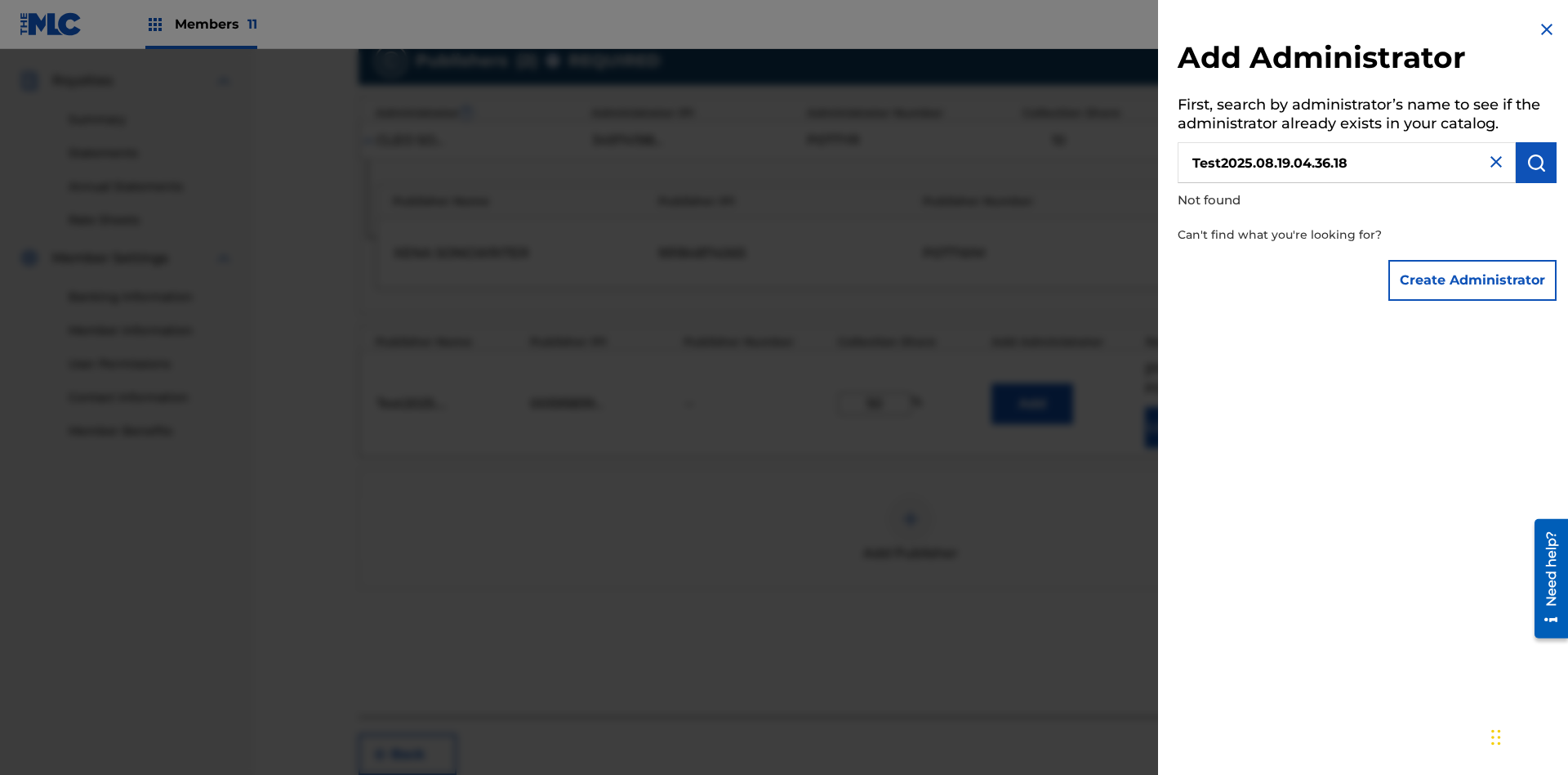
click at [1473, 280] on button "Create Administrator" at bounding box center [1472, 280] width 168 height 40
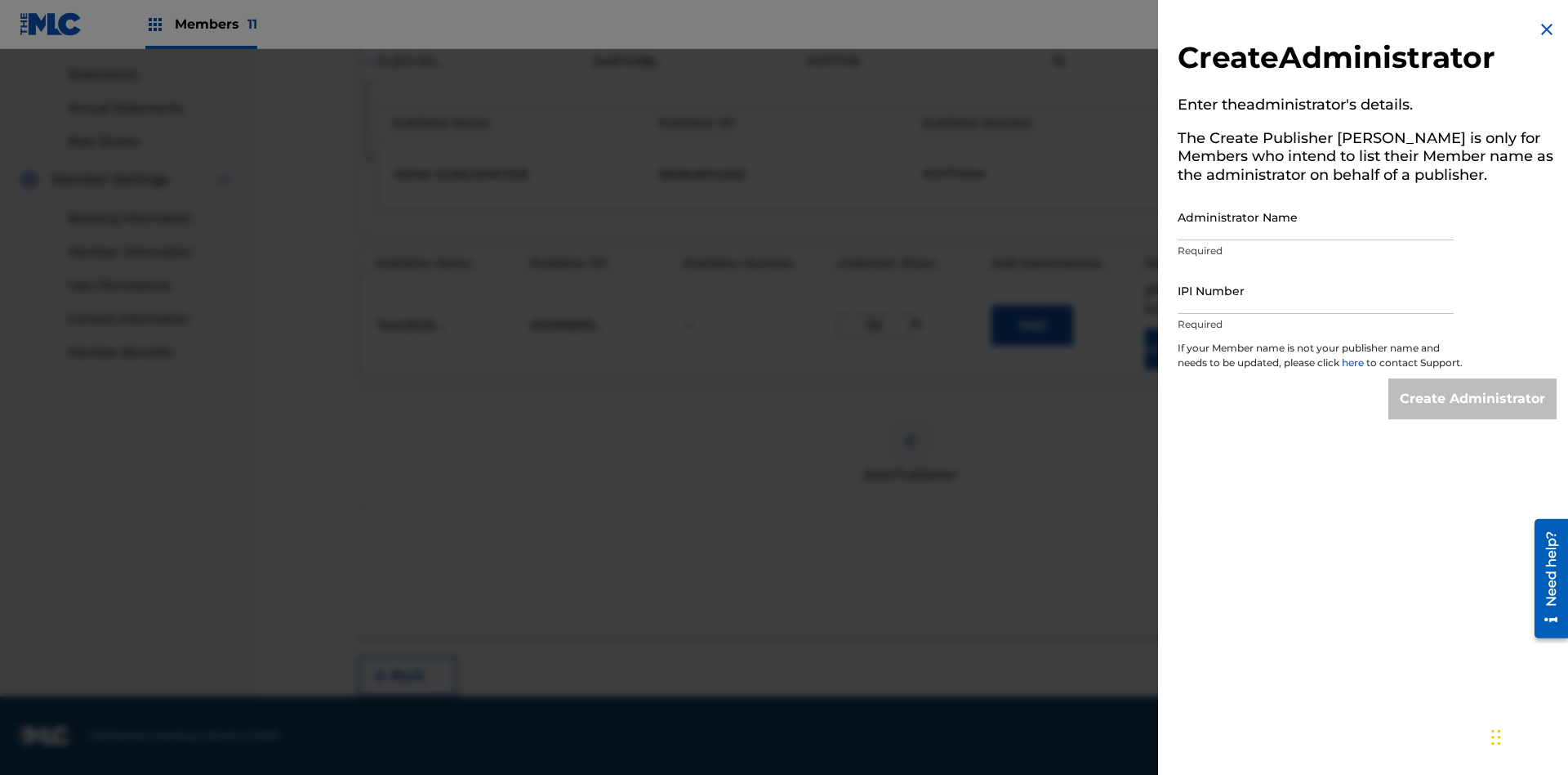
click at [1316, 217] on input "Administrator Name" at bounding box center [1315, 217] width 276 height 47
type input "Test2025.08.19.04.36.22"
click at [1316, 290] on input "IPI Number" at bounding box center [1315, 290] width 276 height 47
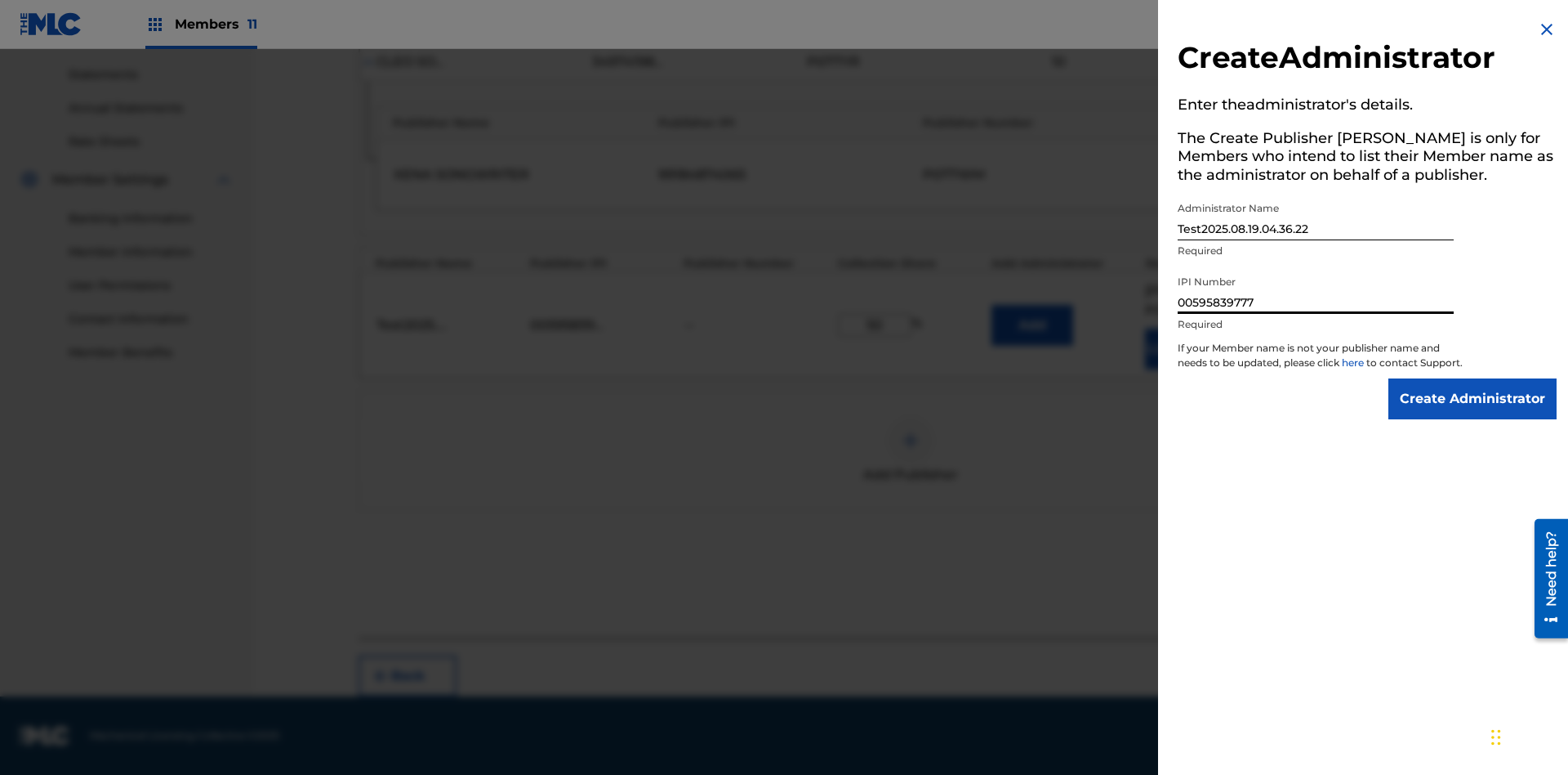
type input "00595839777"
click at [1473, 414] on input "Create Administrator" at bounding box center [1472, 398] width 168 height 40
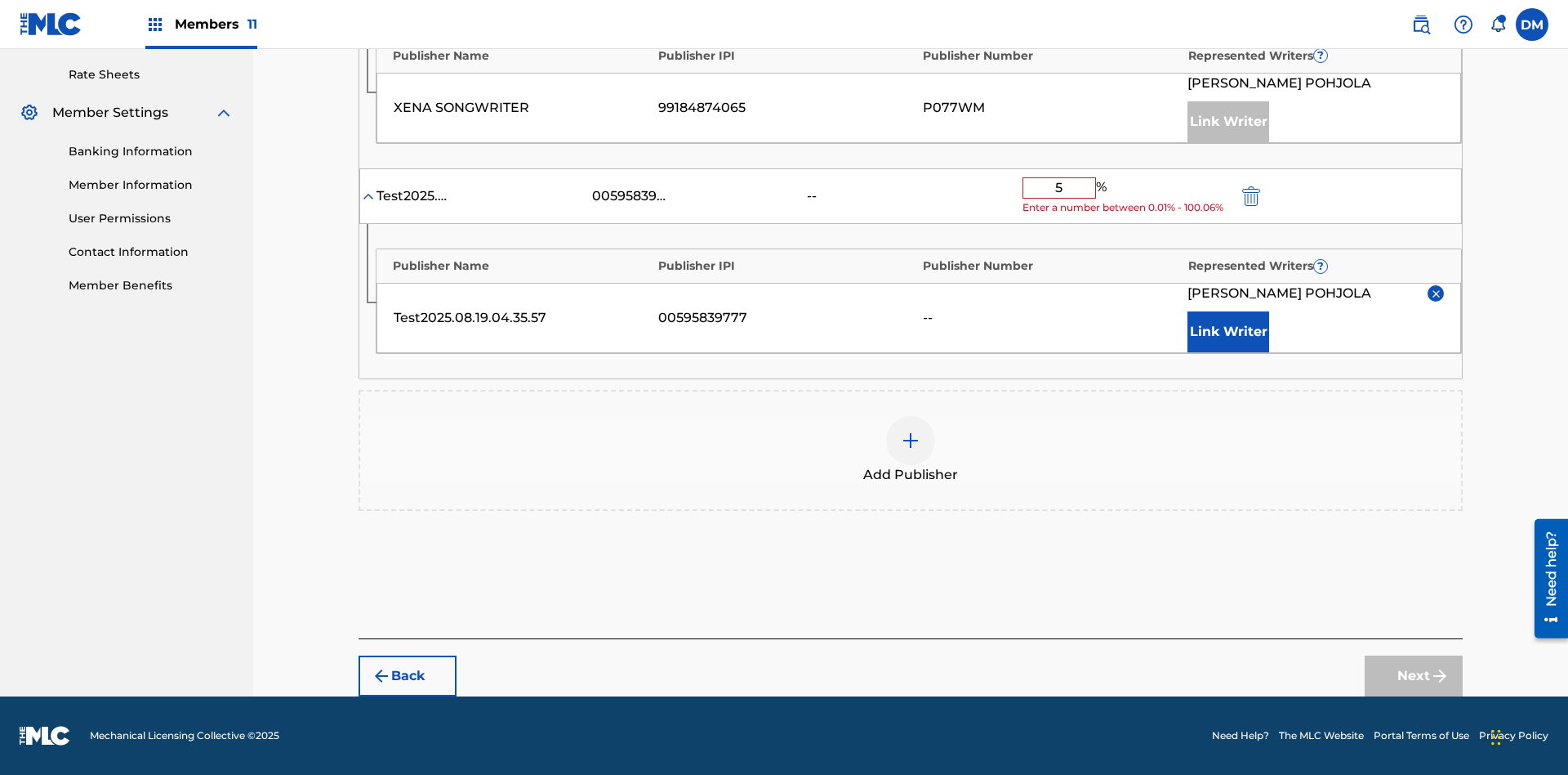
type input "50"
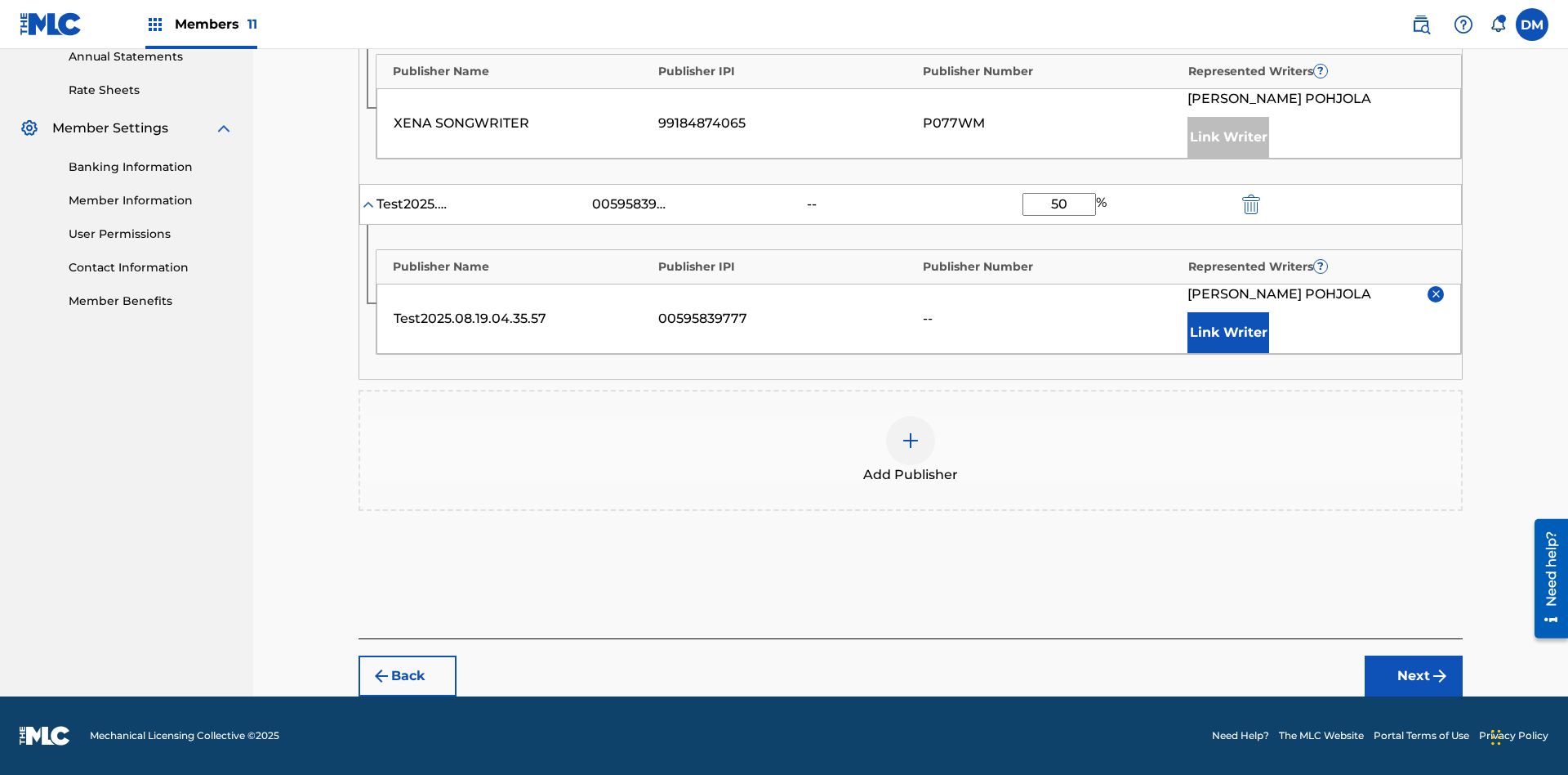
click at [1413, 676] on button "Next" at bounding box center [1413, 675] width 98 height 40
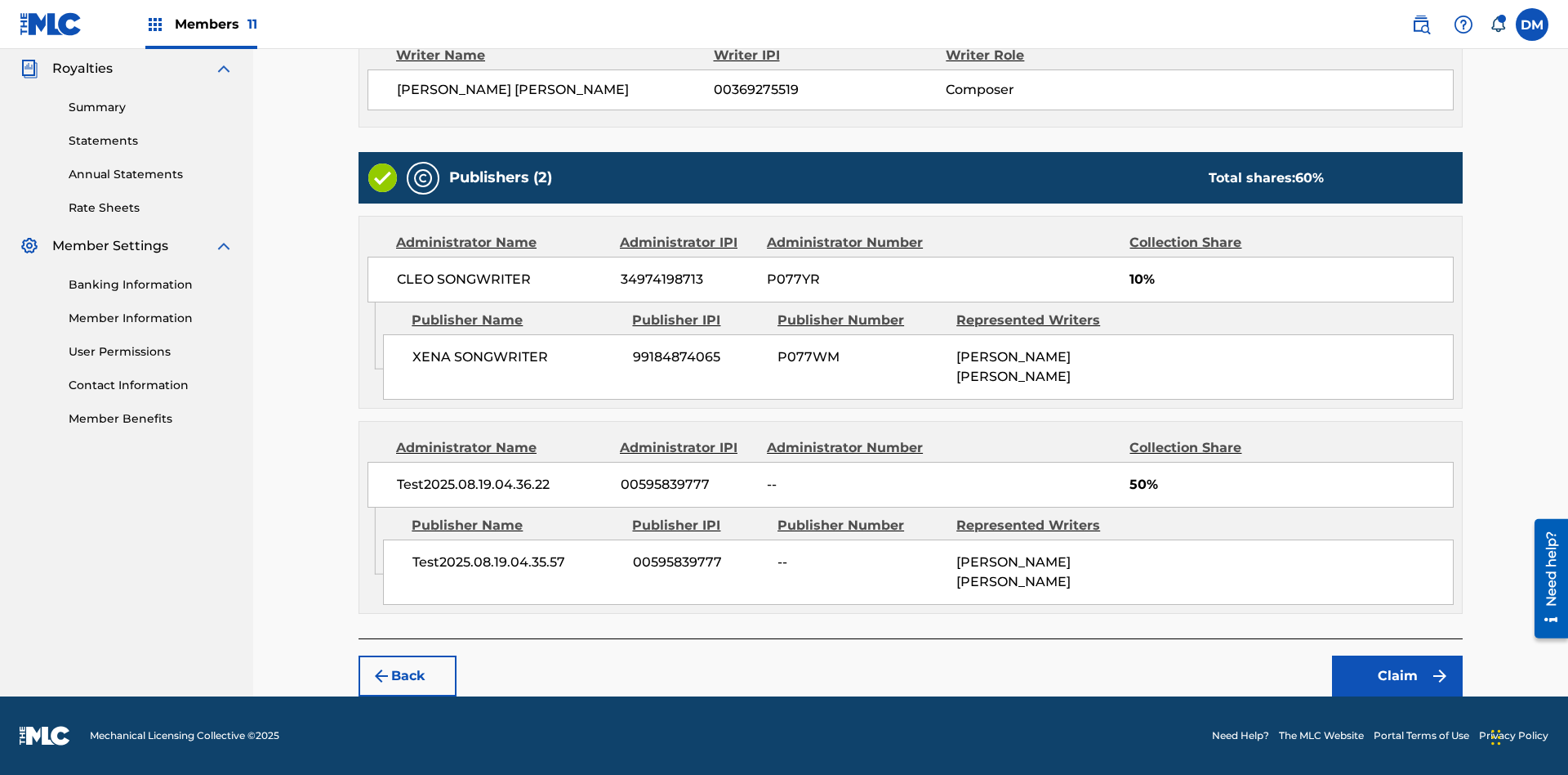
click at [1397, 676] on button "Claim" at bounding box center [1396, 675] width 130 height 40
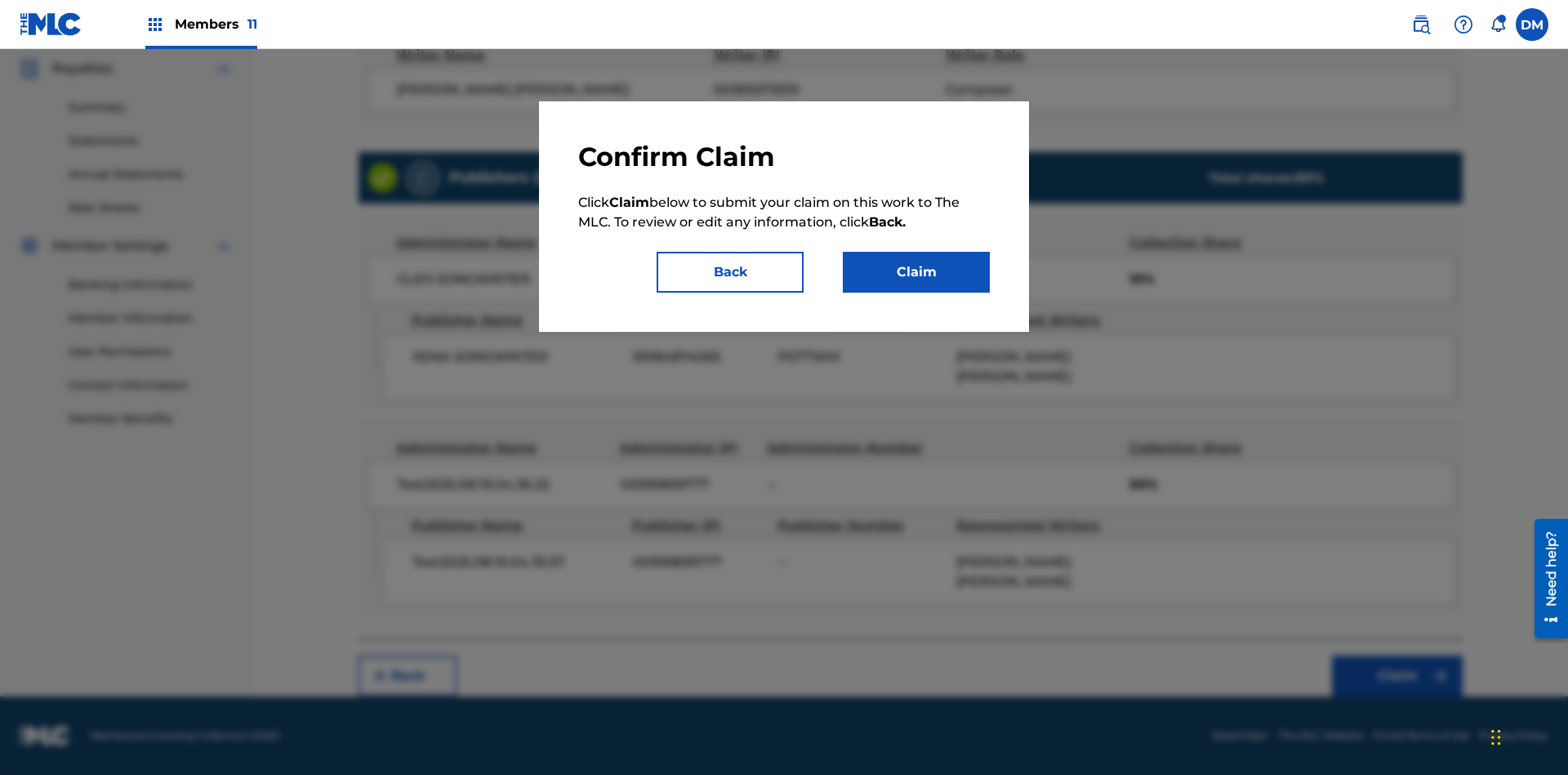
click at [917, 272] on button "Claim" at bounding box center [917, 272] width 147 height 40
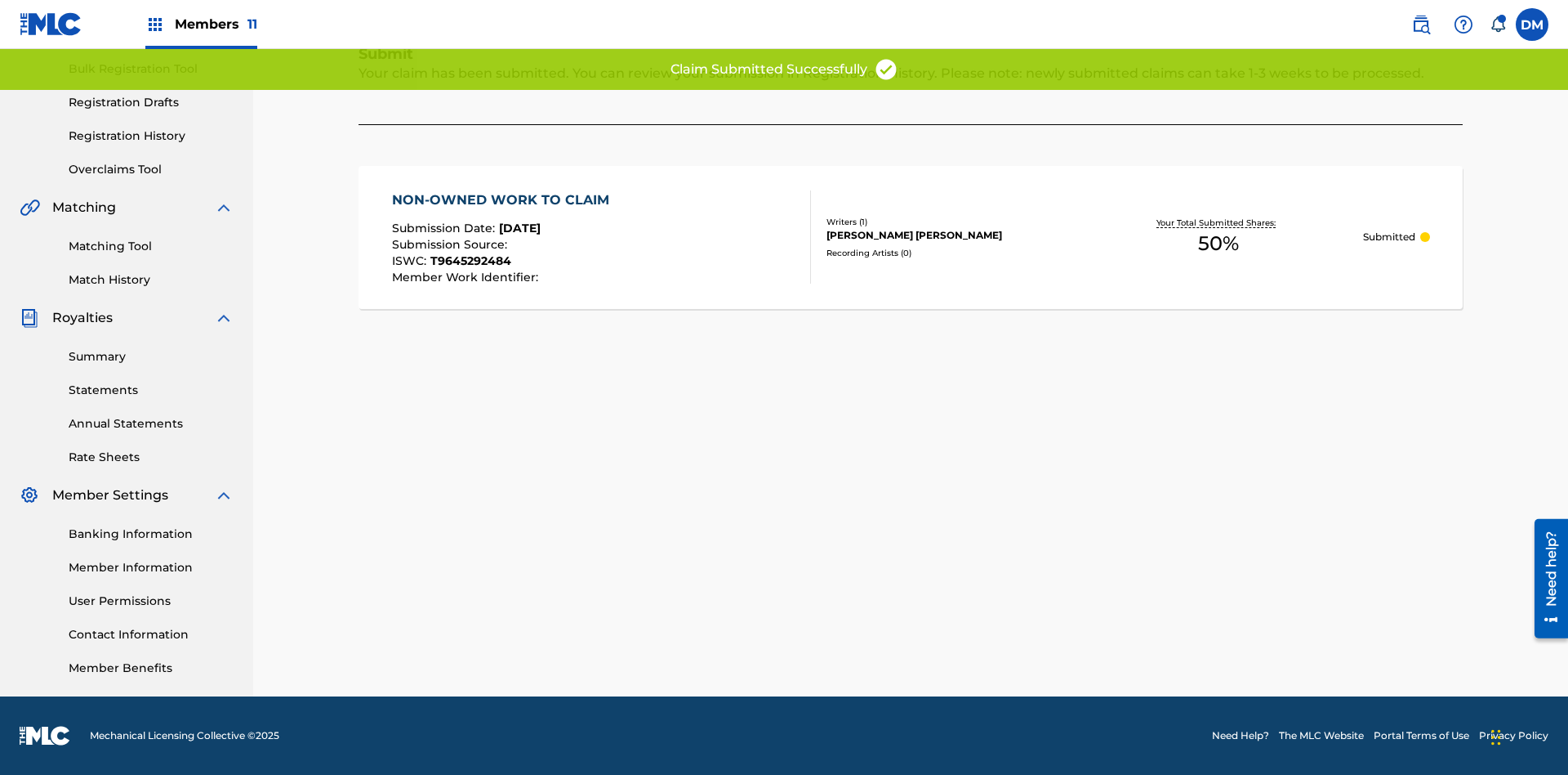
scroll to position [238, 0]
click at [151, 136] on link "Registration History" at bounding box center [151, 136] width 165 height 17
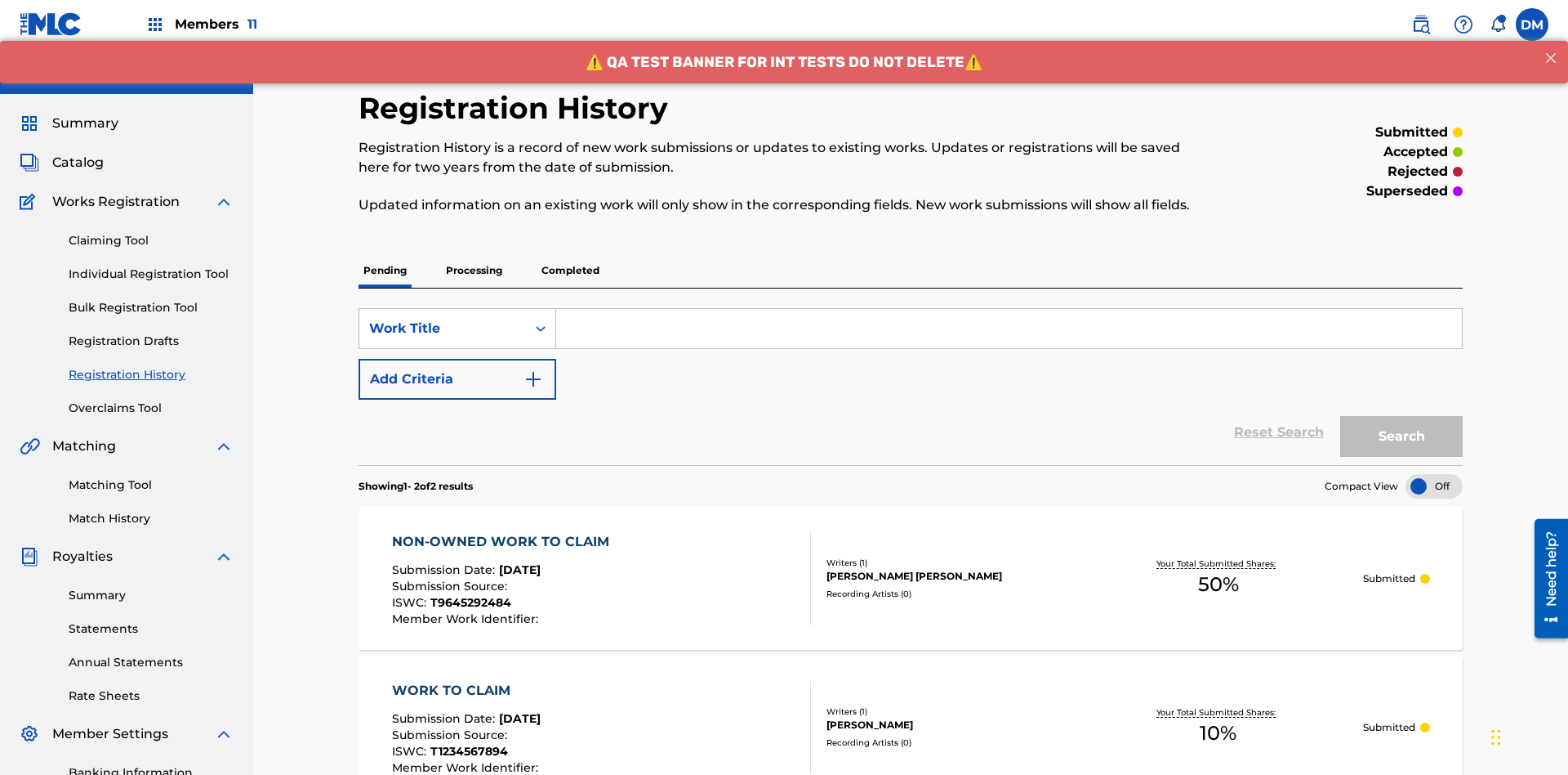
click at [1008, 309] on input "Search Form" at bounding box center [1009, 329] width 906 height 40
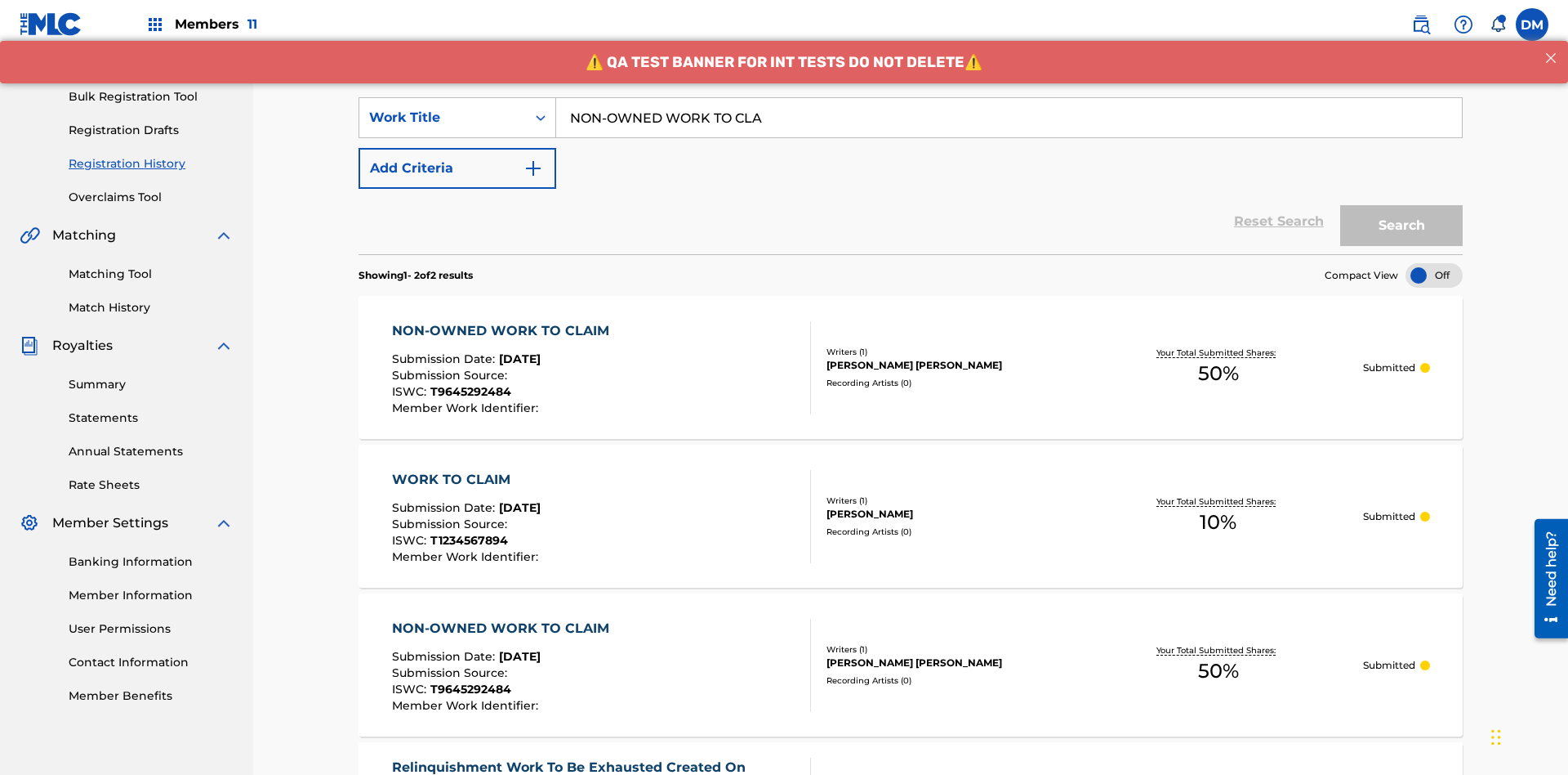
type input "NON-OWNED WORK TO CLAIM"
